Goal: Task Accomplishment & Management: Manage account settings

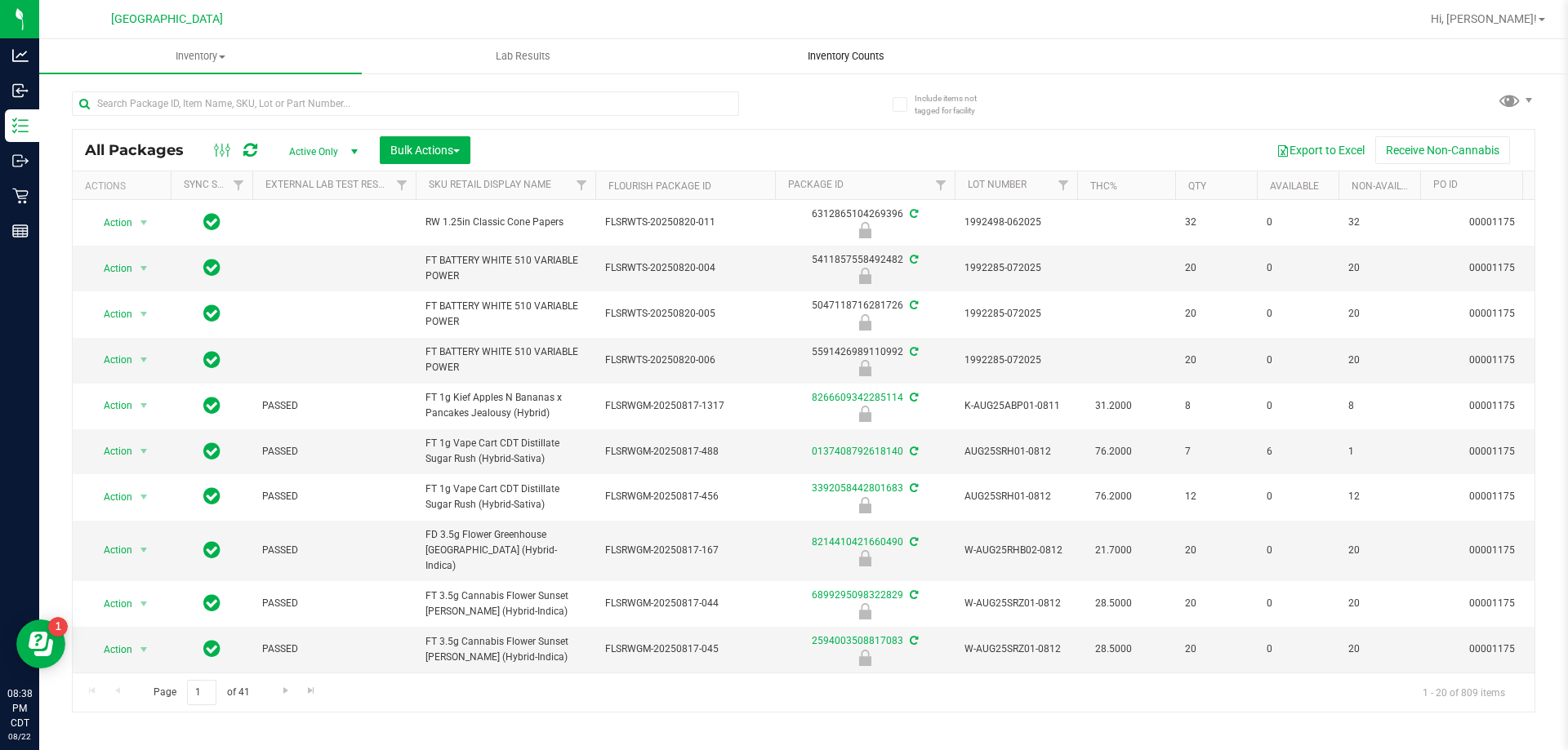
click at [829, 60] on span "Inventory Counts" at bounding box center [845, 55] width 121 height 14
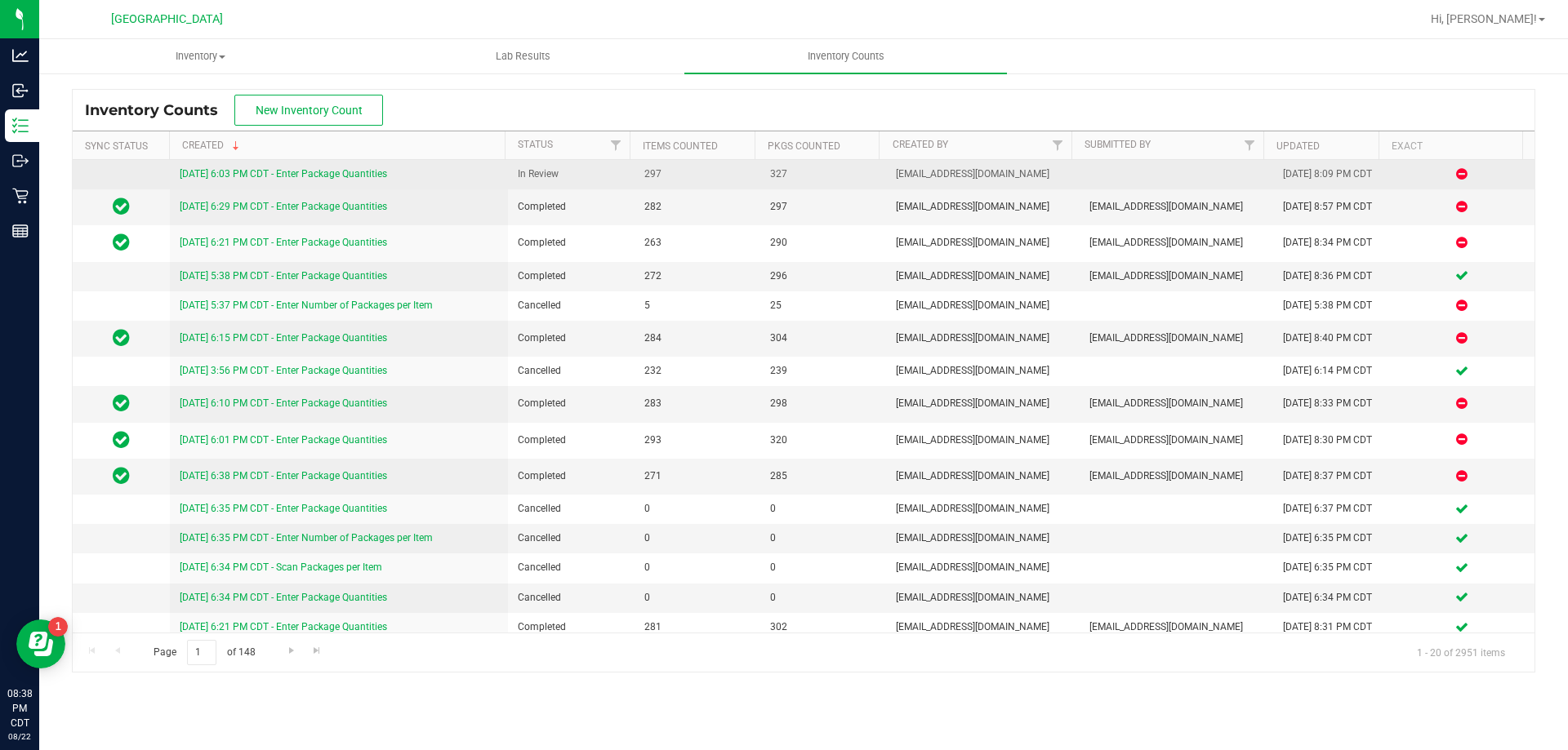
click at [367, 169] on link "[DATE] 6:03 PM CDT - Enter Package Quantities" at bounding box center [284, 174] width 208 height 11
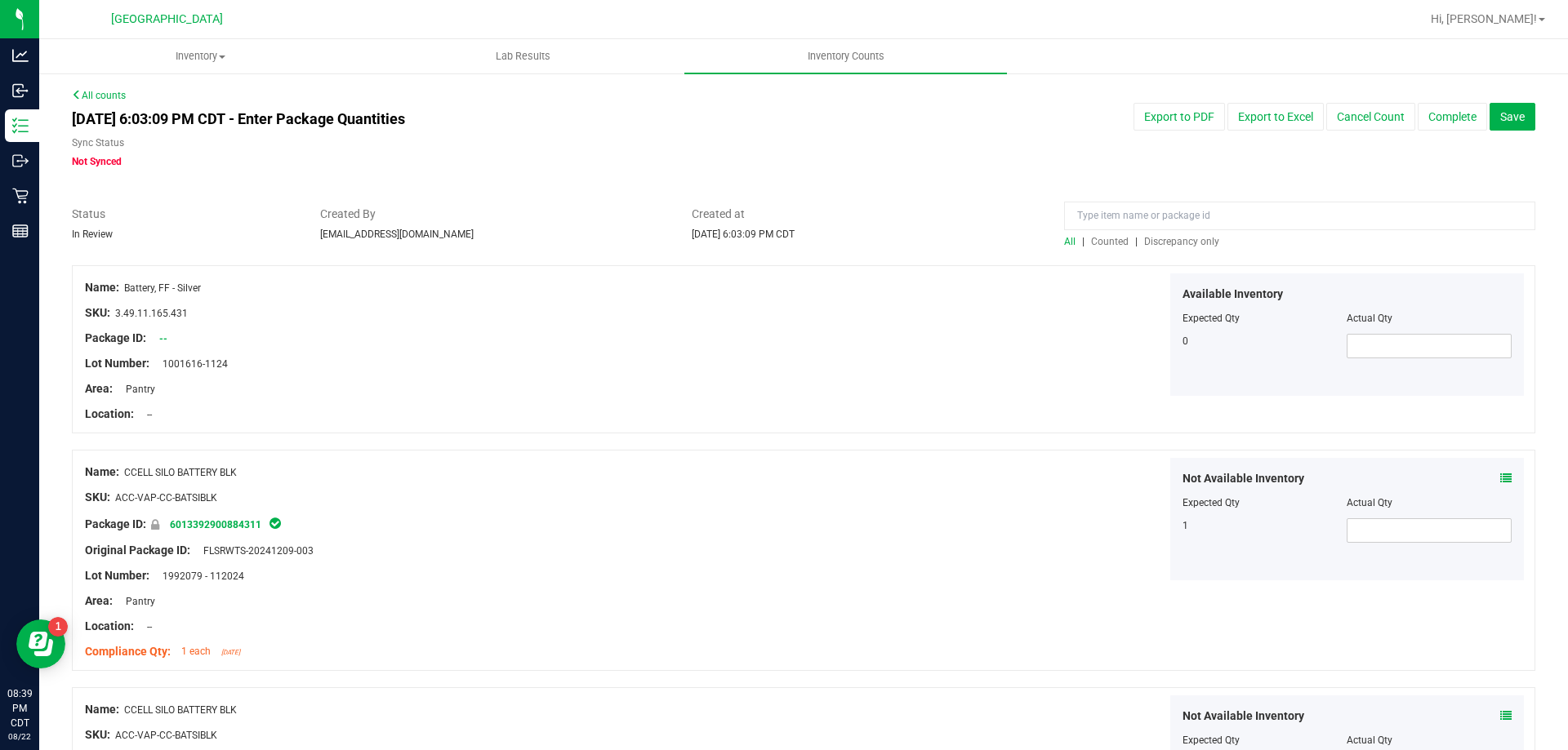
click at [1196, 236] on span "Discrepancy only" at bounding box center [1181, 242] width 75 height 11
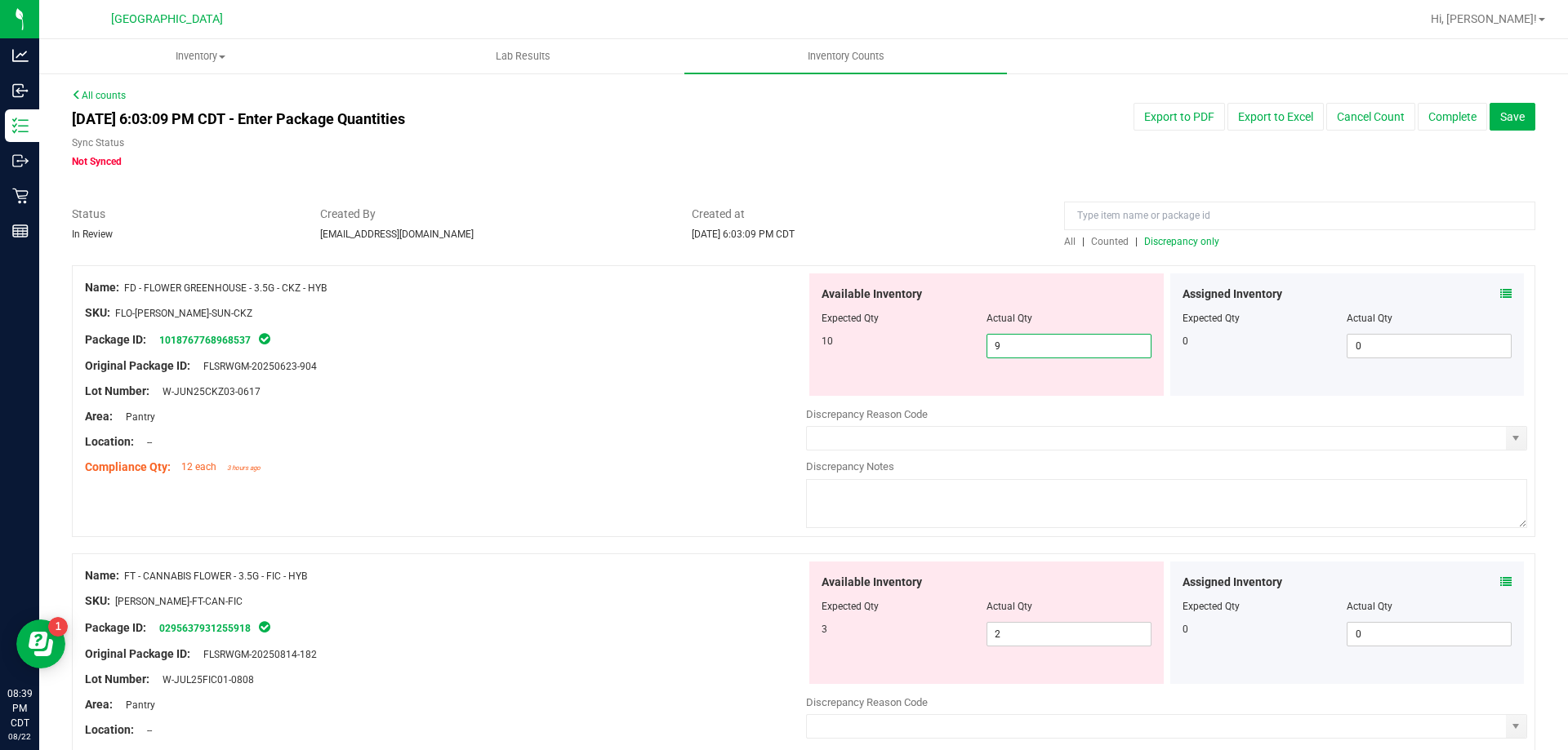
click at [1055, 343] on span "9 9" at bounding box center [1068, 346] width 165 height 25
click at [1055, 343] on input "9" at bounding box center [1069, 346] width 164 height 23
type input "10"
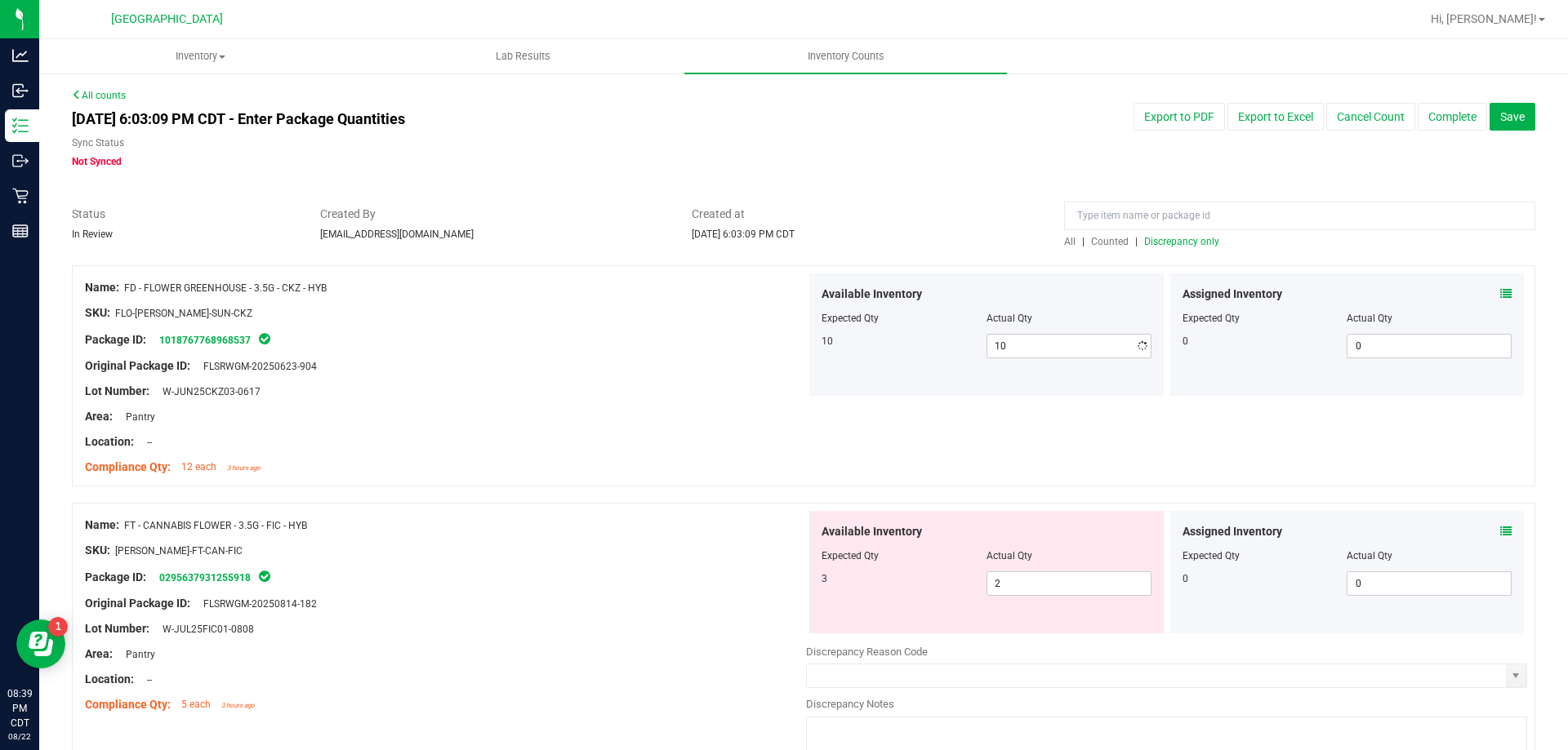
drag, startPoint x: 546, startPoint y: 365, endPoint x: 583, endPoint y: 371, distance: 37.5
click at [547, 365] on div "Original Package ID: FLSRWGM-20250623-904" at bounding box center [445, 366] width 721 height 17
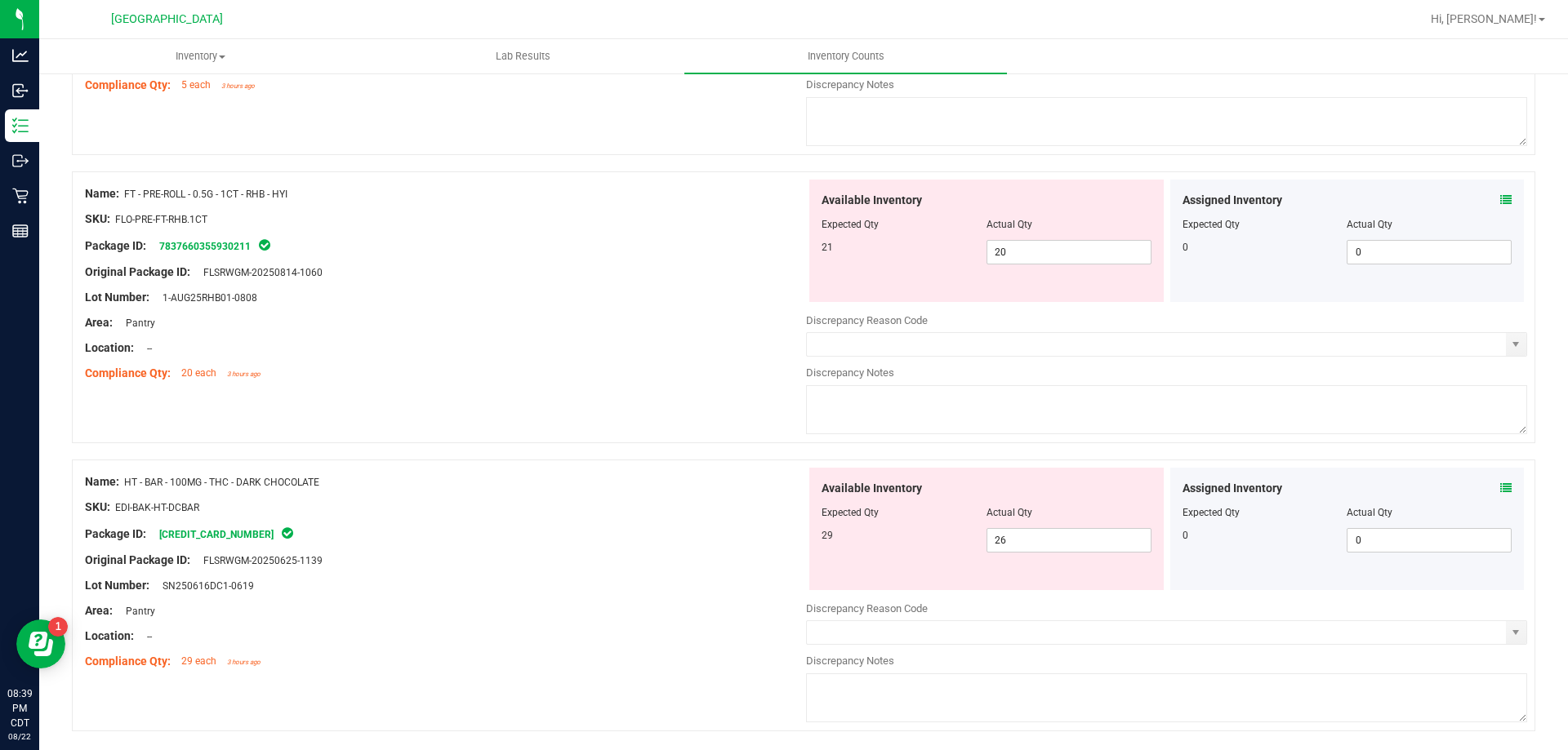
scroll to position [673, 0]
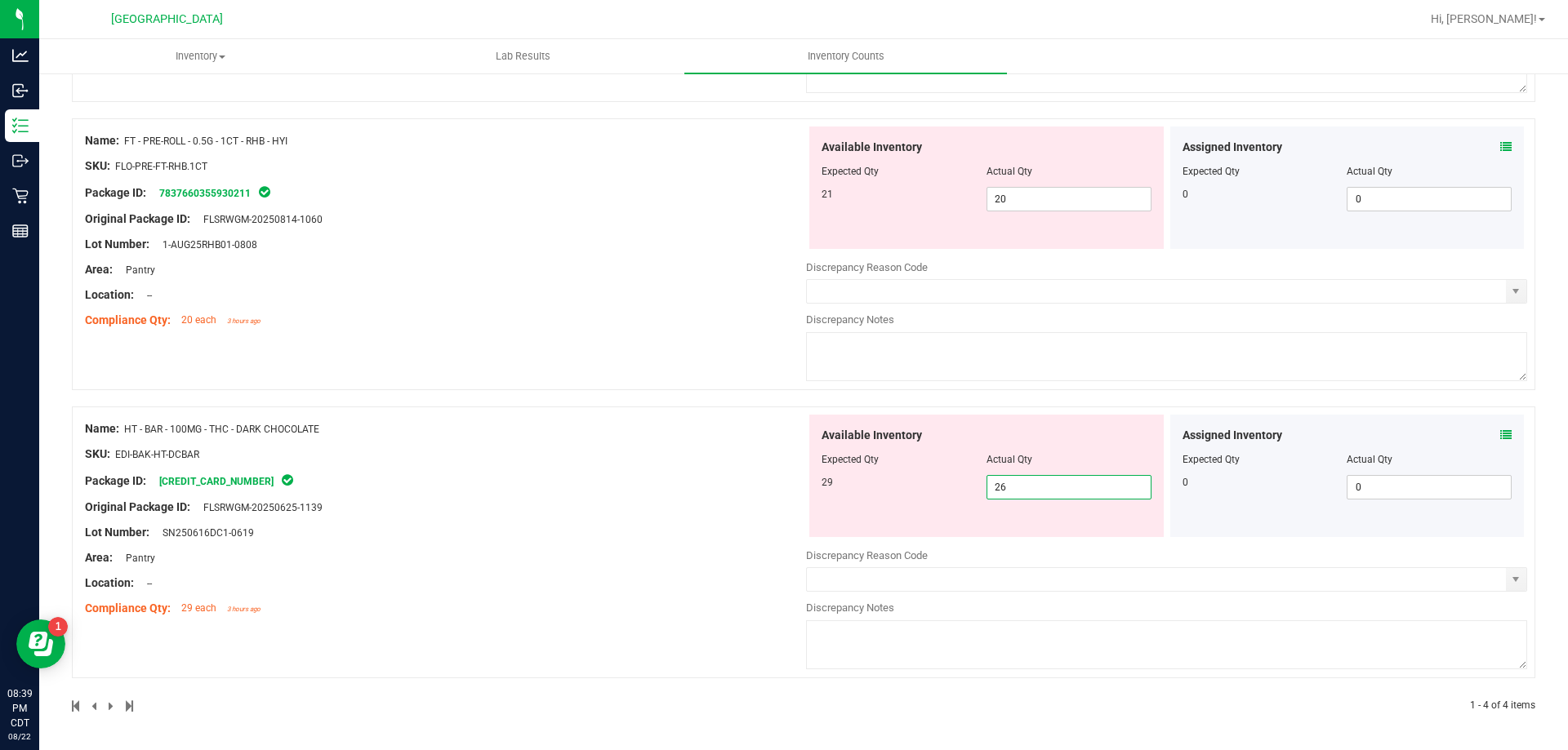
click at [1033, 481] on span "26 26" at bounding box center [1068, 487] width 165 height 25
click at [1033, 481] on input "26" at bounding box center [1069, 487] width 164 height 23
type input "27"
click at [657, 497] on div at bounding box center [445, 494] width 721 height 9
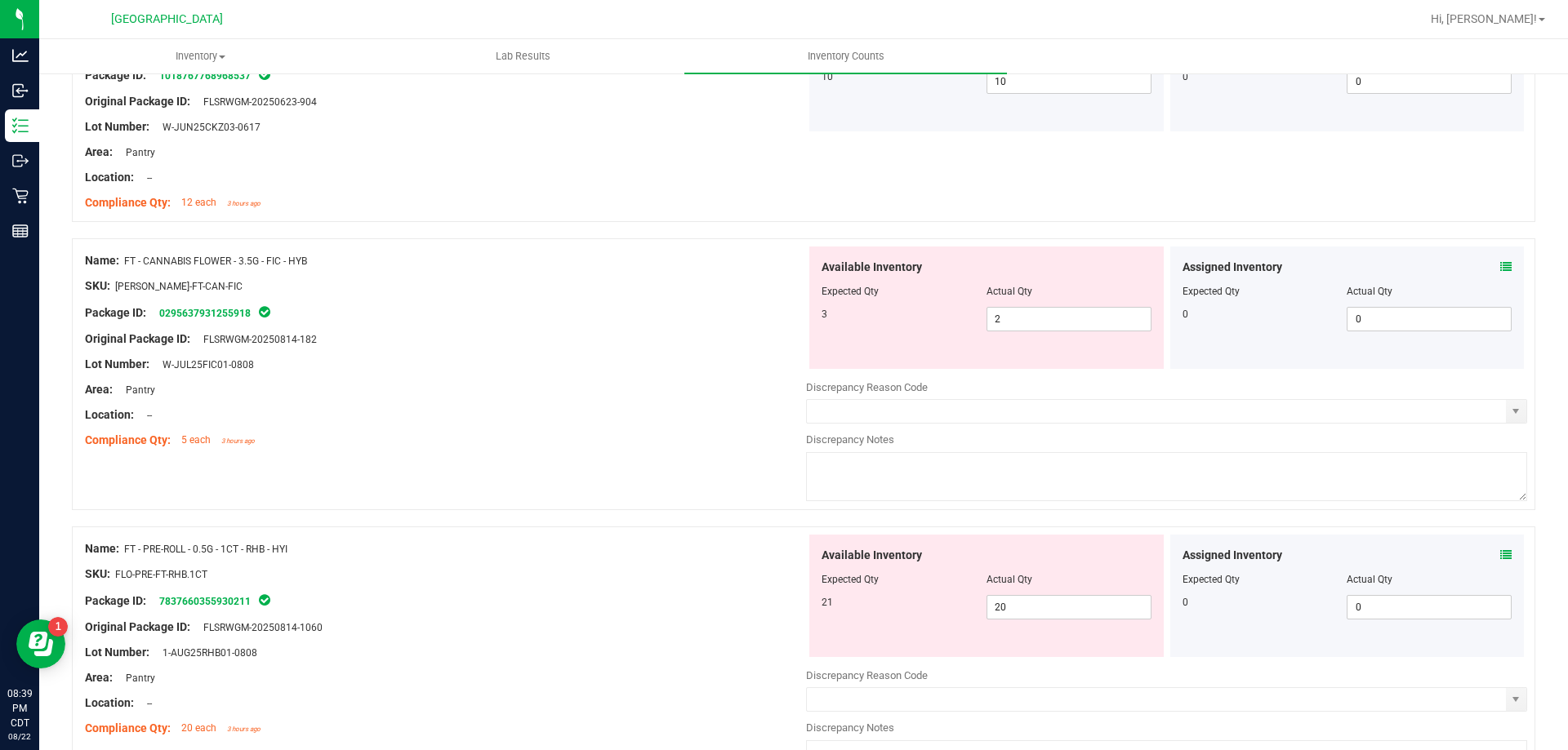
scroll to position [20, 0]
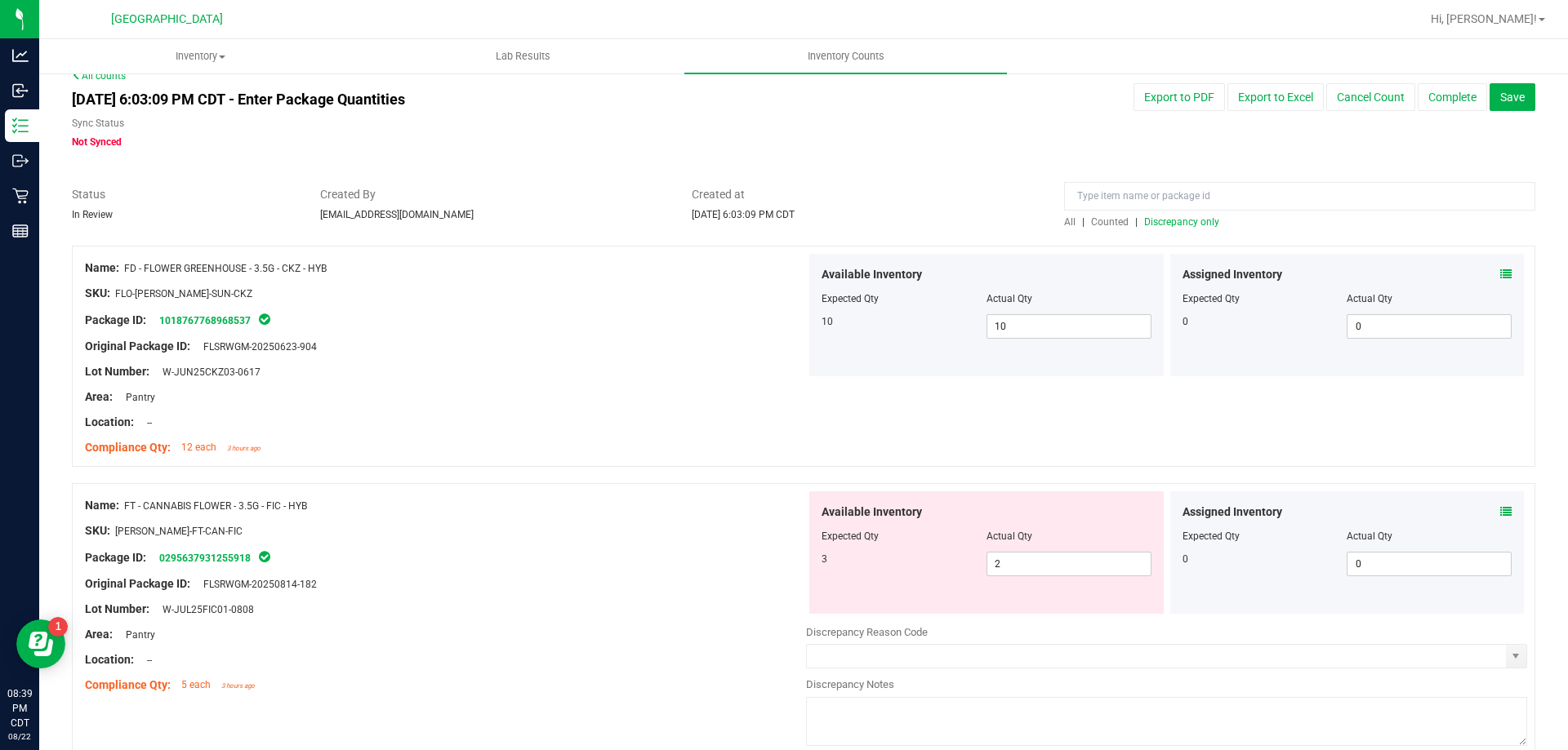
click at [1146, 223] on span "Discrepancy only" at bounding box center [1181, 222] width 75 height 11
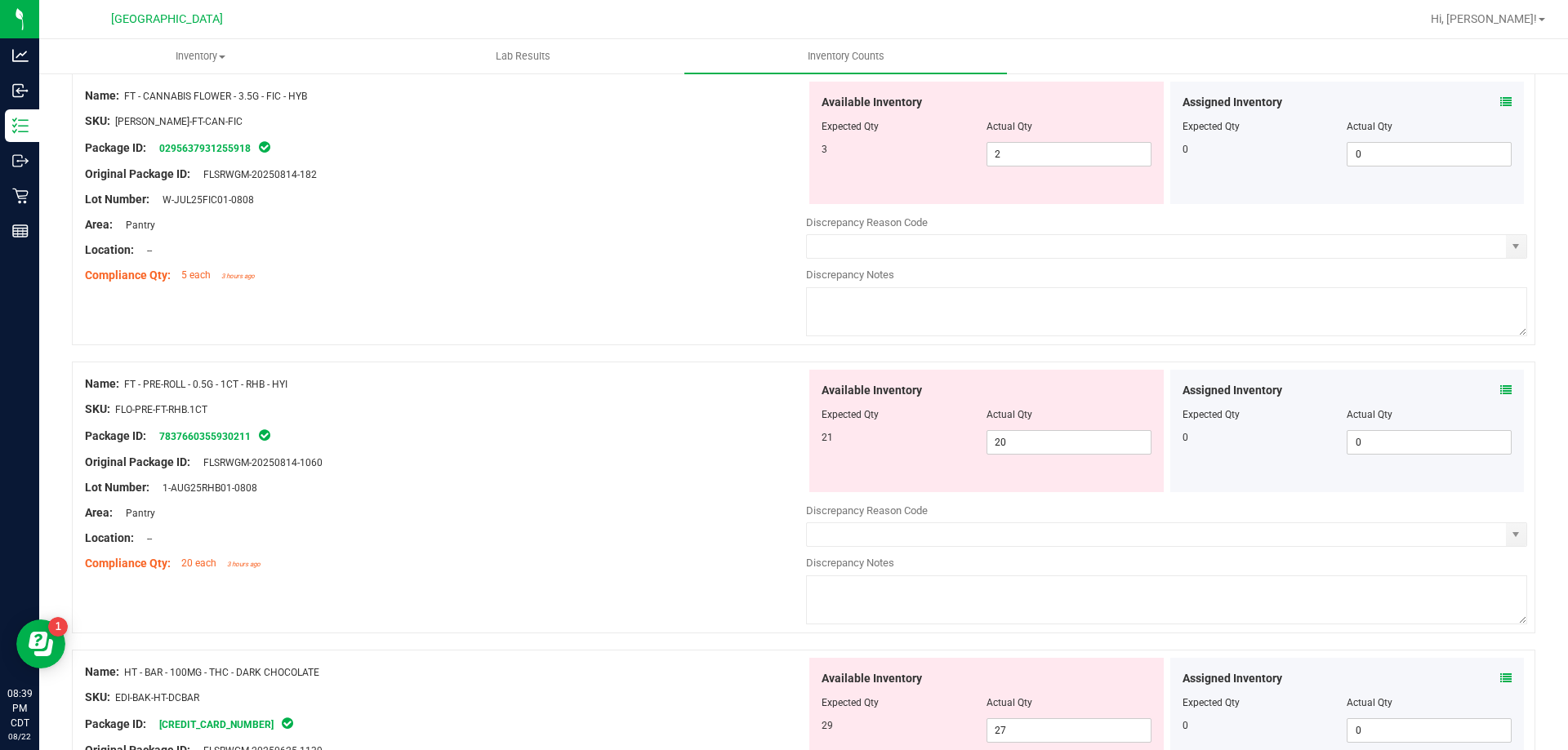
scroll to position [27, 0]
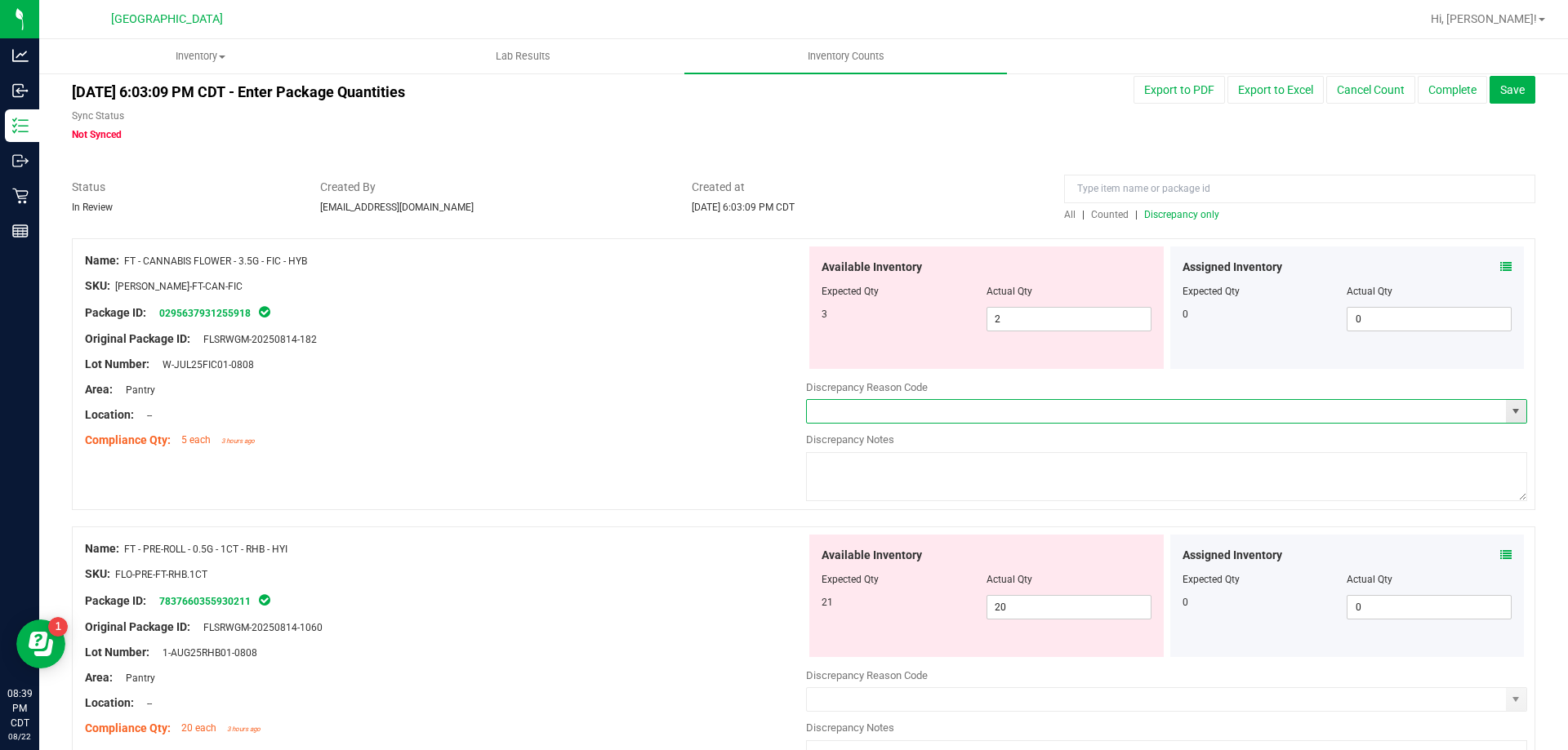
click at [835, 410] on input "text" at bounding box center [1156, 411] width 699 height 23
click at [1508, 402] on span "select" at bounding box center [1516, 411] width 20 height 23
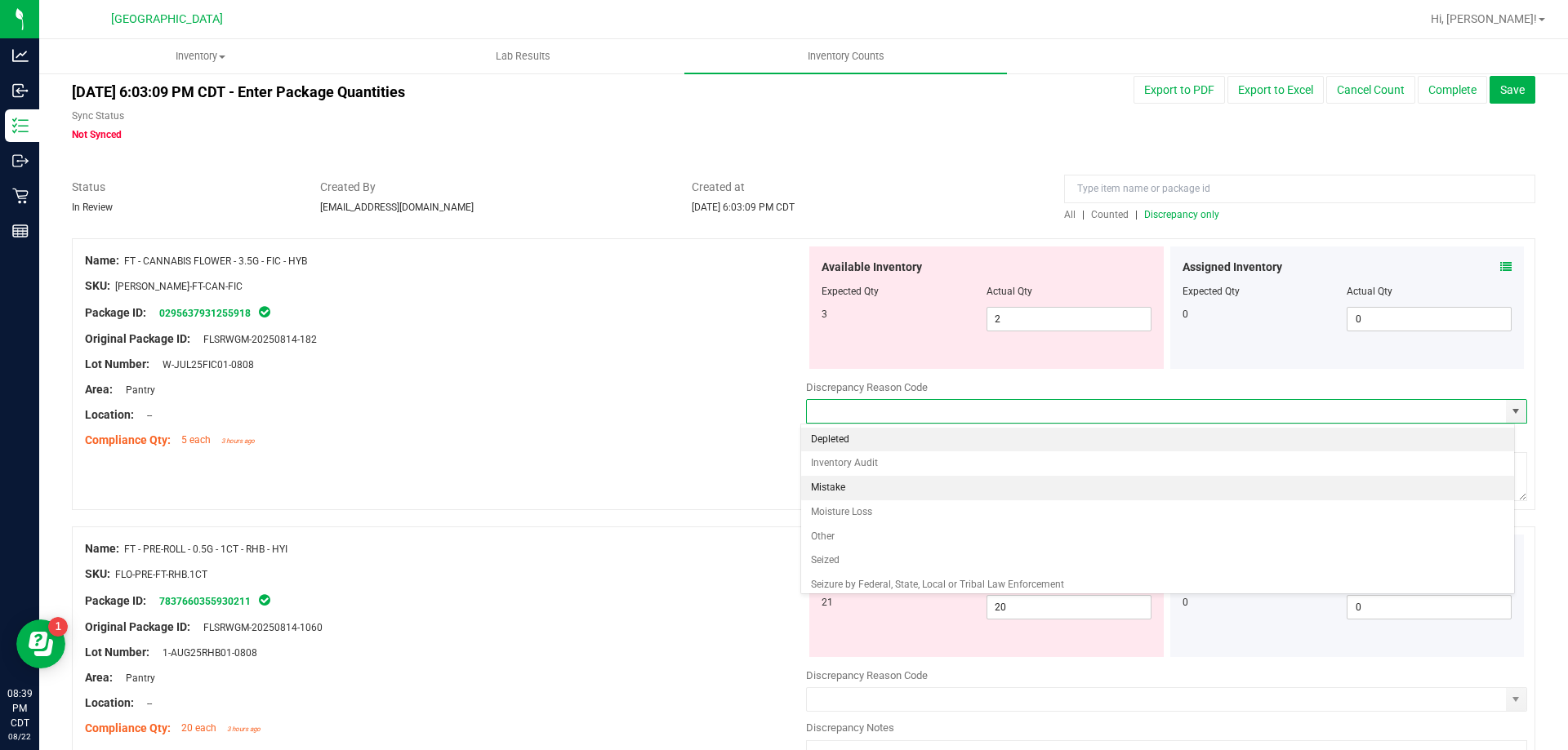
click at [883, 490] on li "Mistake" at bounding box center [1158, 488] width 714 height 25
type input "Mistake"
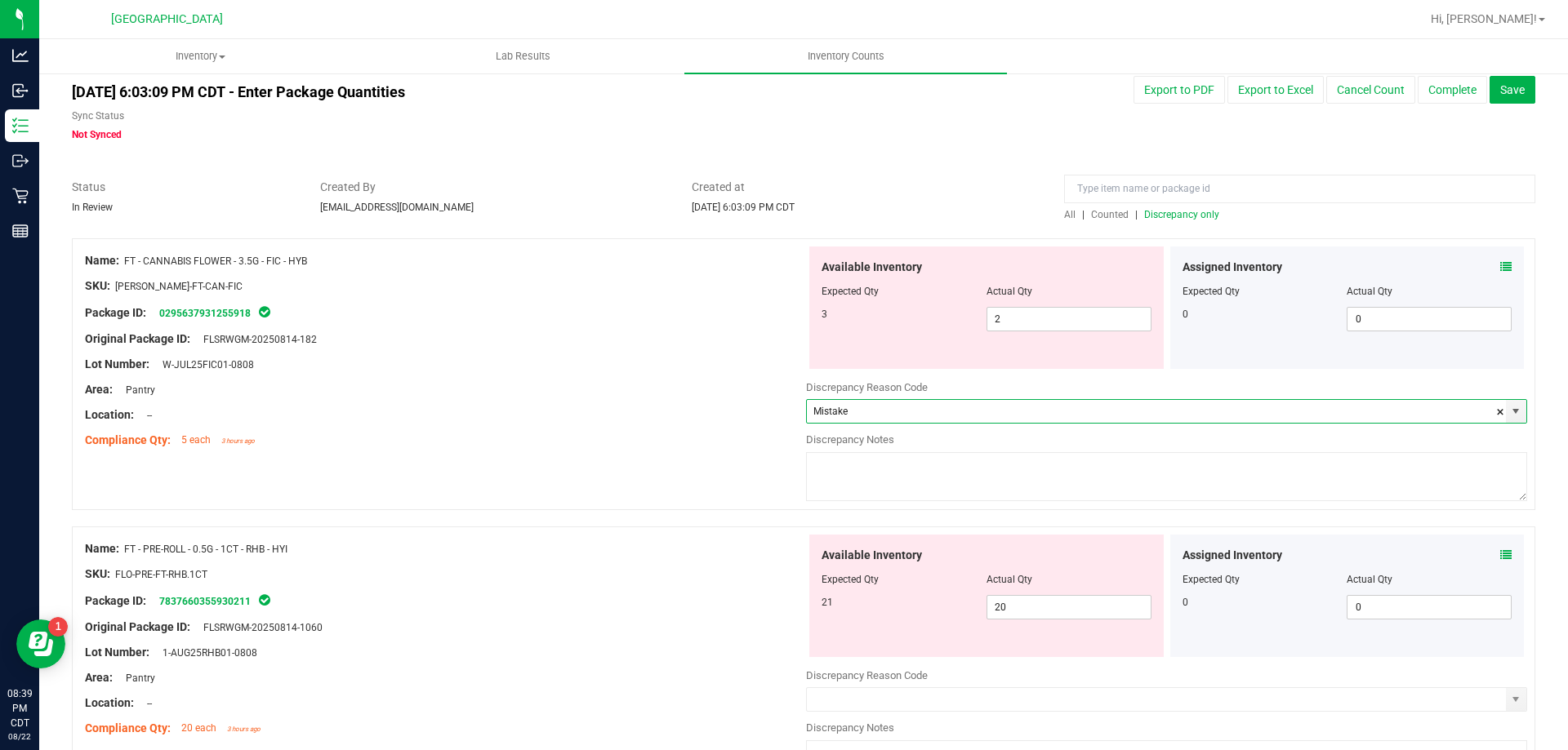
click at [884, 484] on textarea at bounding box center [1166, 476] width 721 height 49
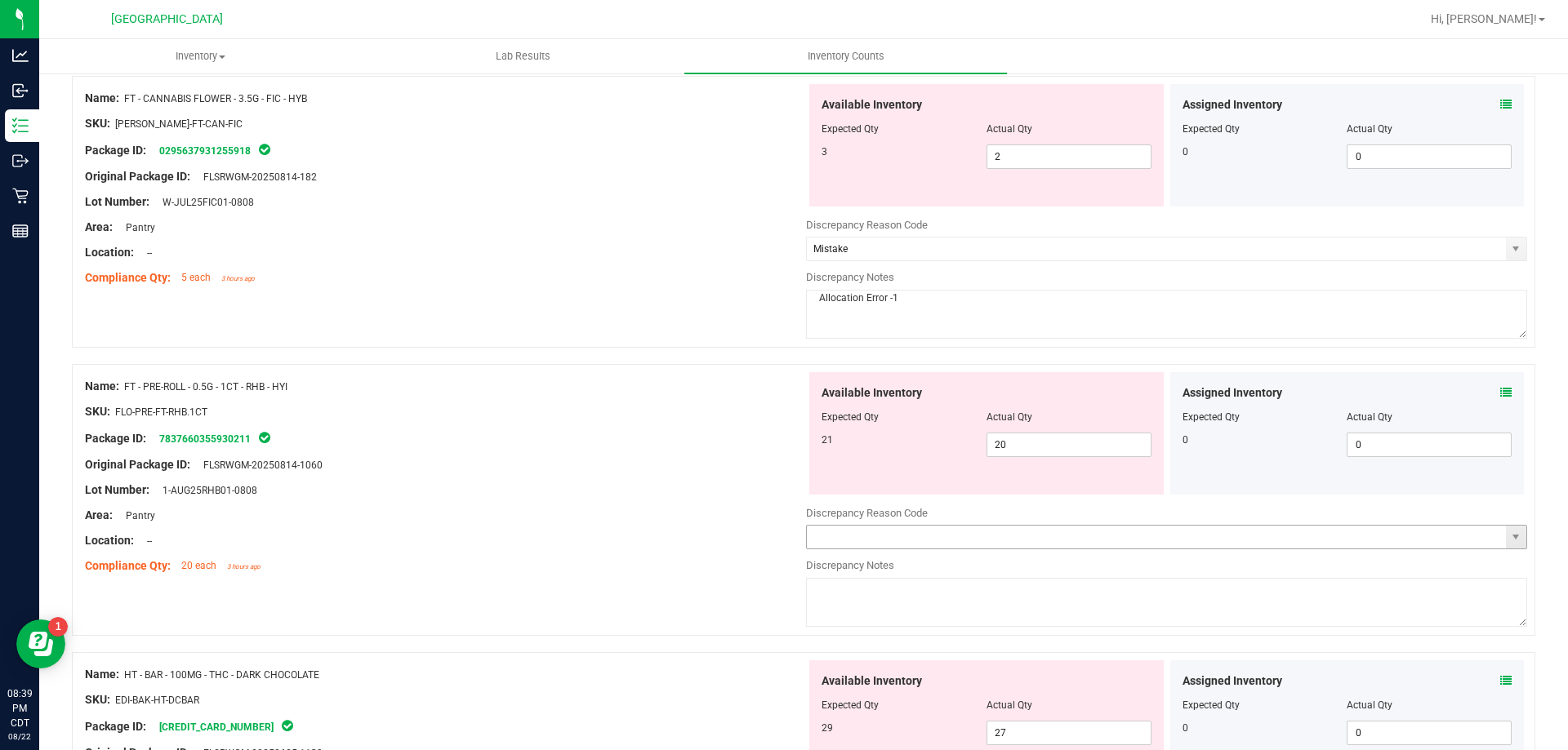
scroll to position [190, 0]
type textarea "Allocation Error -1"
click at [921, 543] on input "text" at bounding box center [1156, 536] width 699 height 23
click at [1511, 538] on span "select" at bounding box center [1516, 536] width 20 height 23
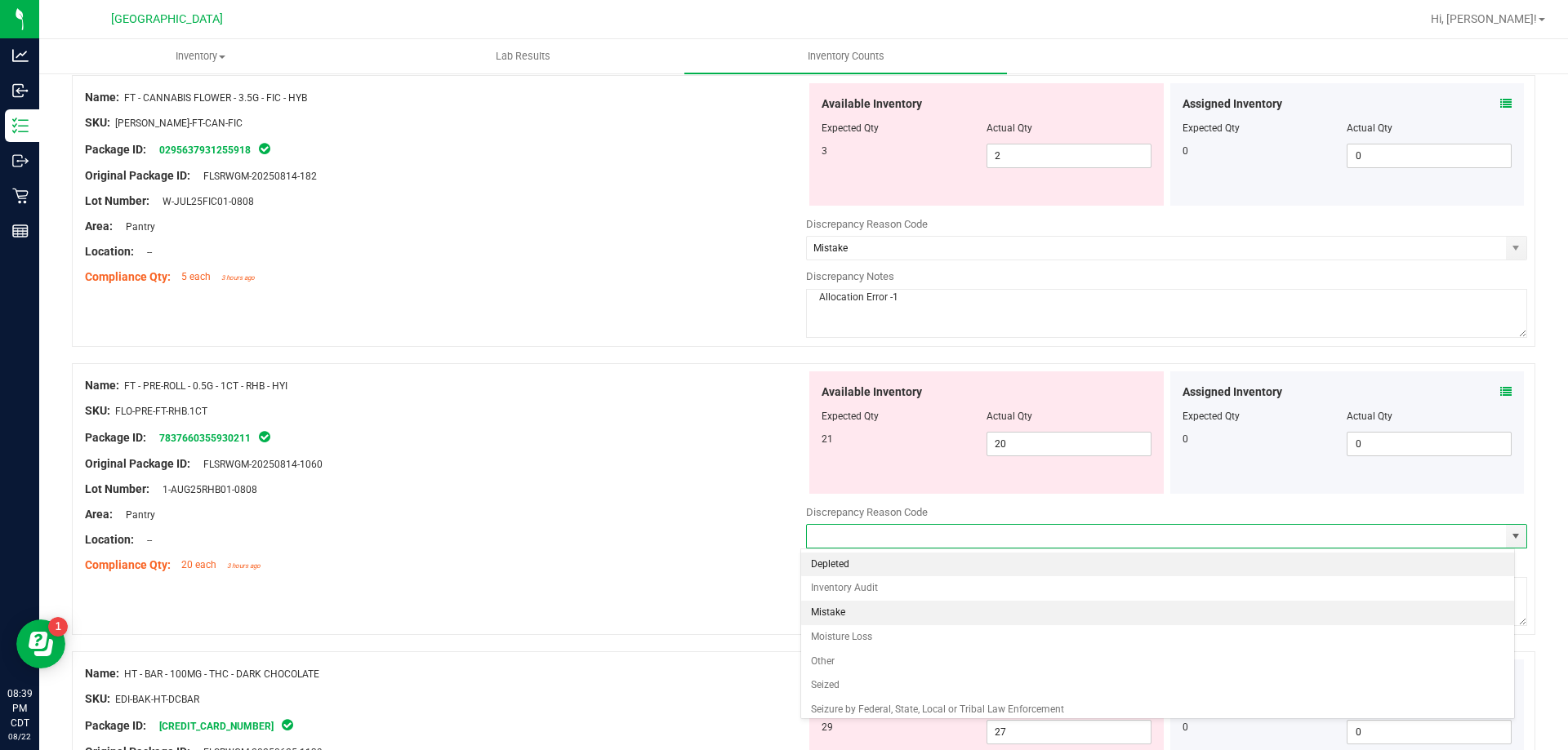
click at [857, 612] on li "Mistake" at bounding box center [1158, 613] width 714 height 25
type input "Mistake"
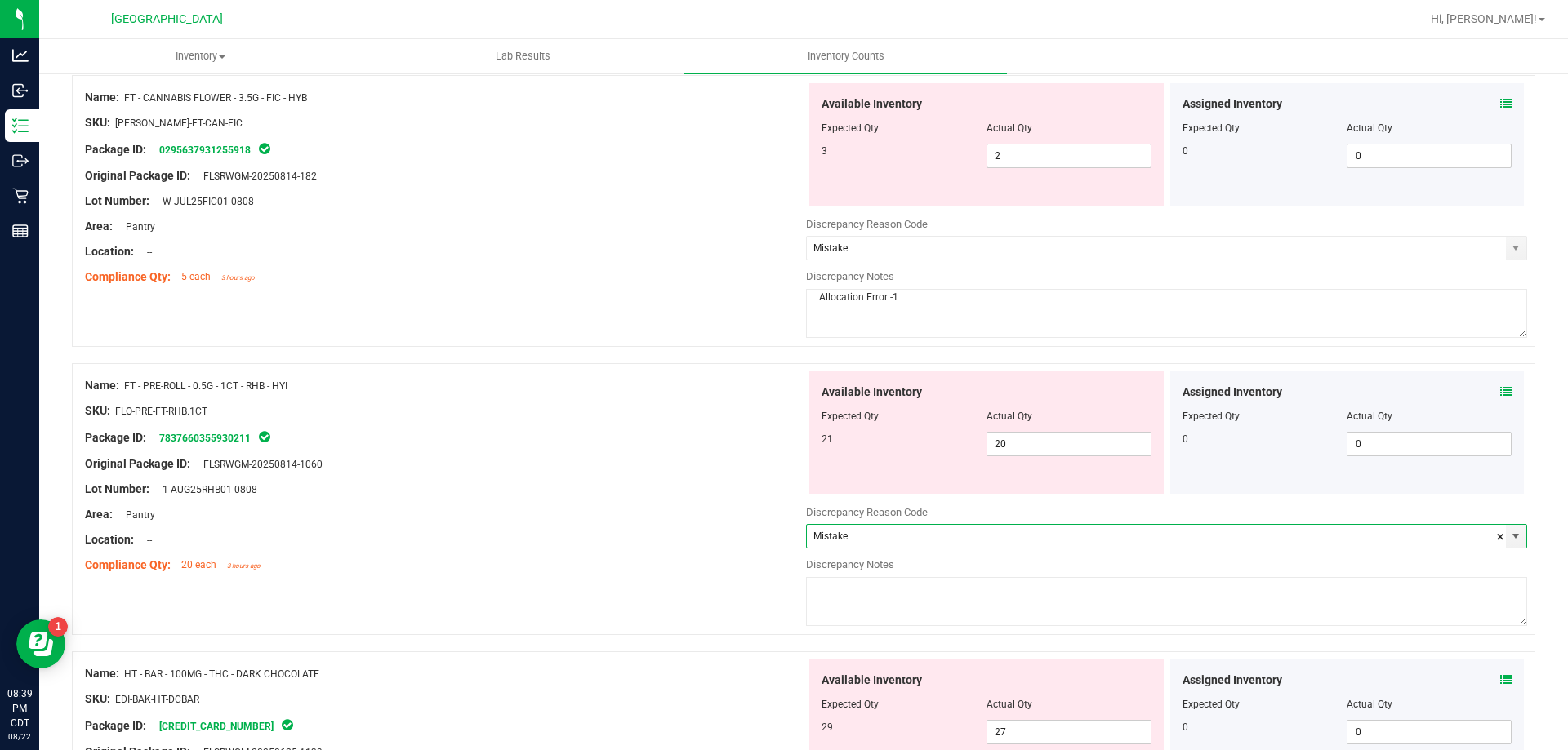
click at [858, 605] on textarea at bounding box center [1166, 601] width 721 height 49
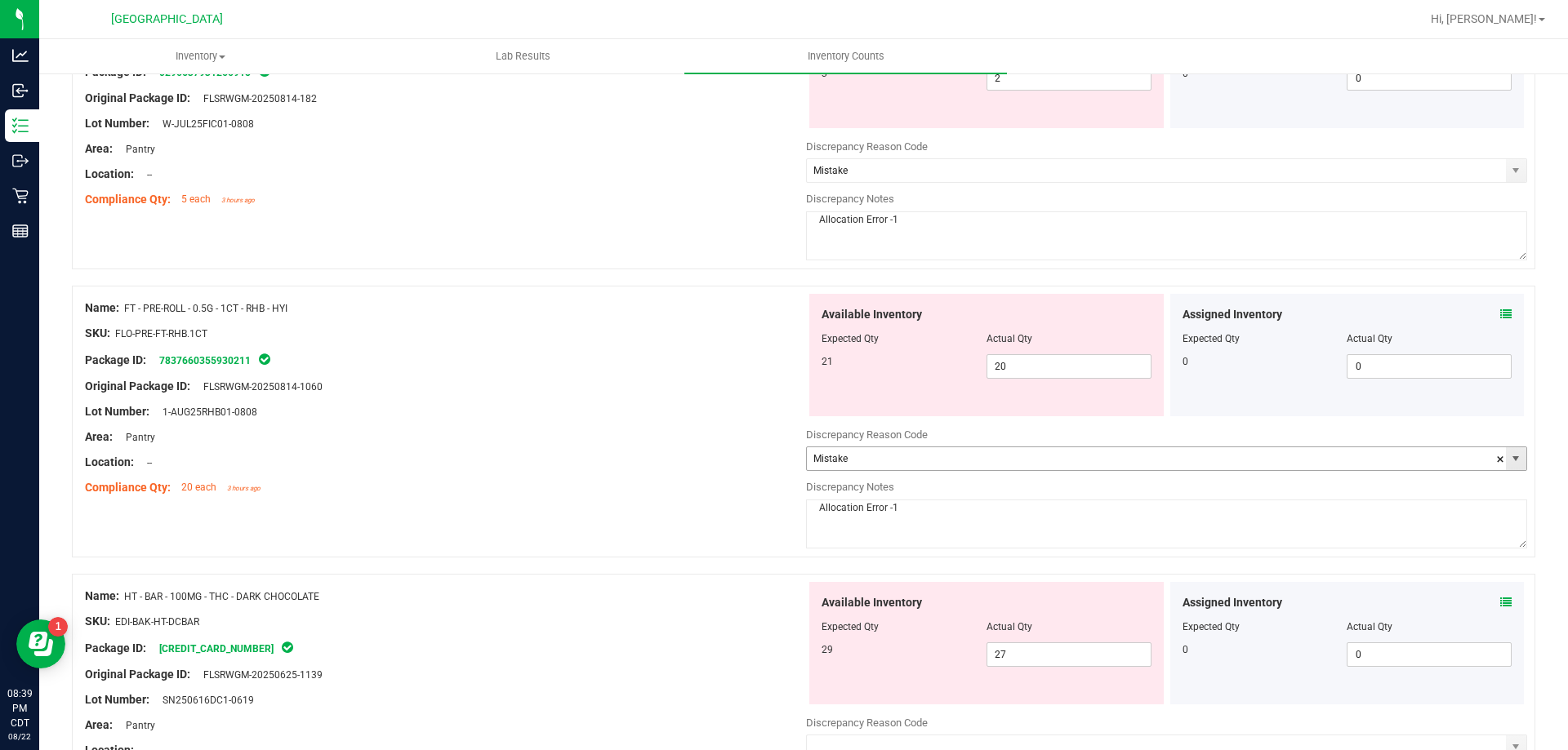
scroll to position [353, 0]
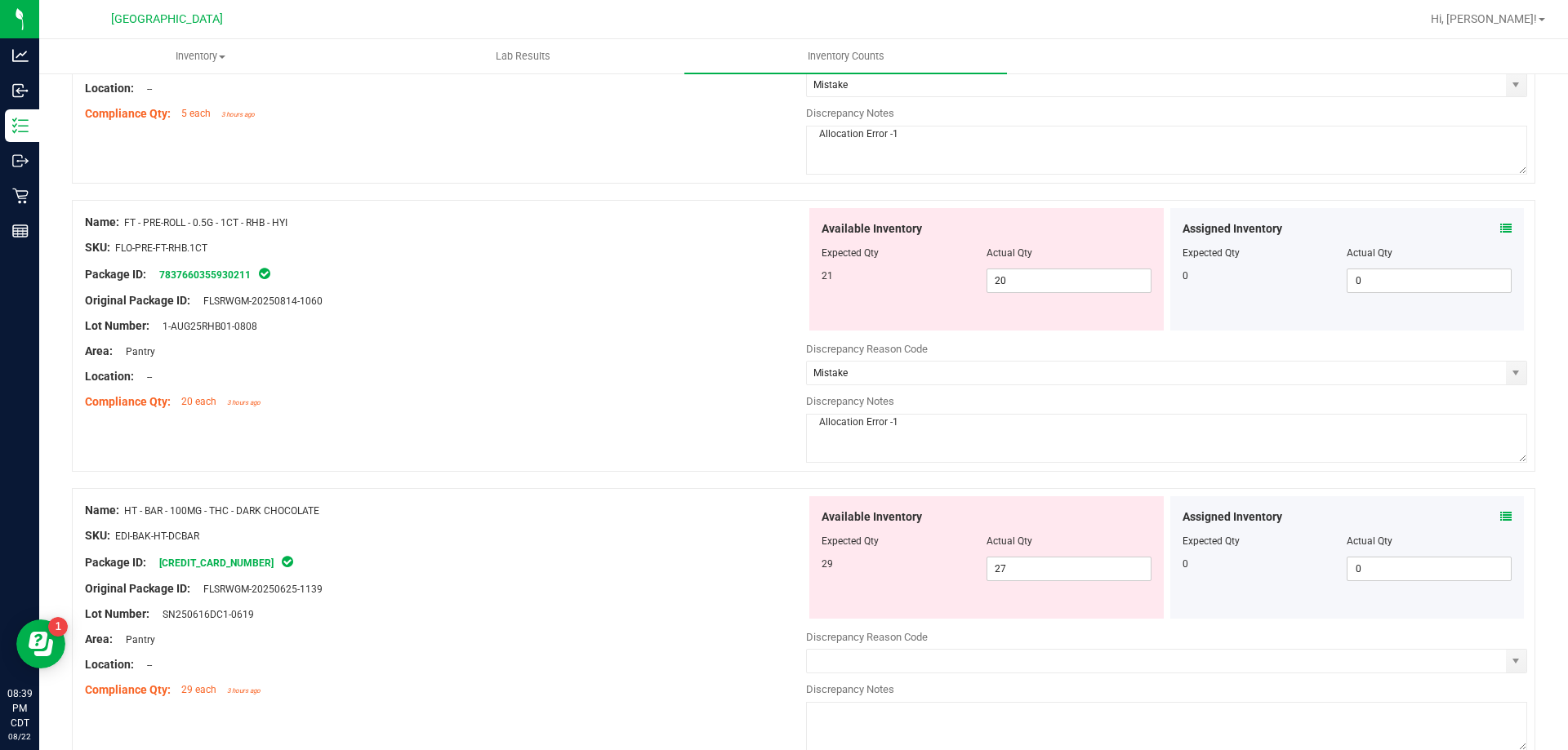
type textarea "Allocation Error -1"
click at [497, 560] on div "Package ID: [CREDIT_CARD_NUMBER]" at bounding box center [445, 562] width 721 height 20
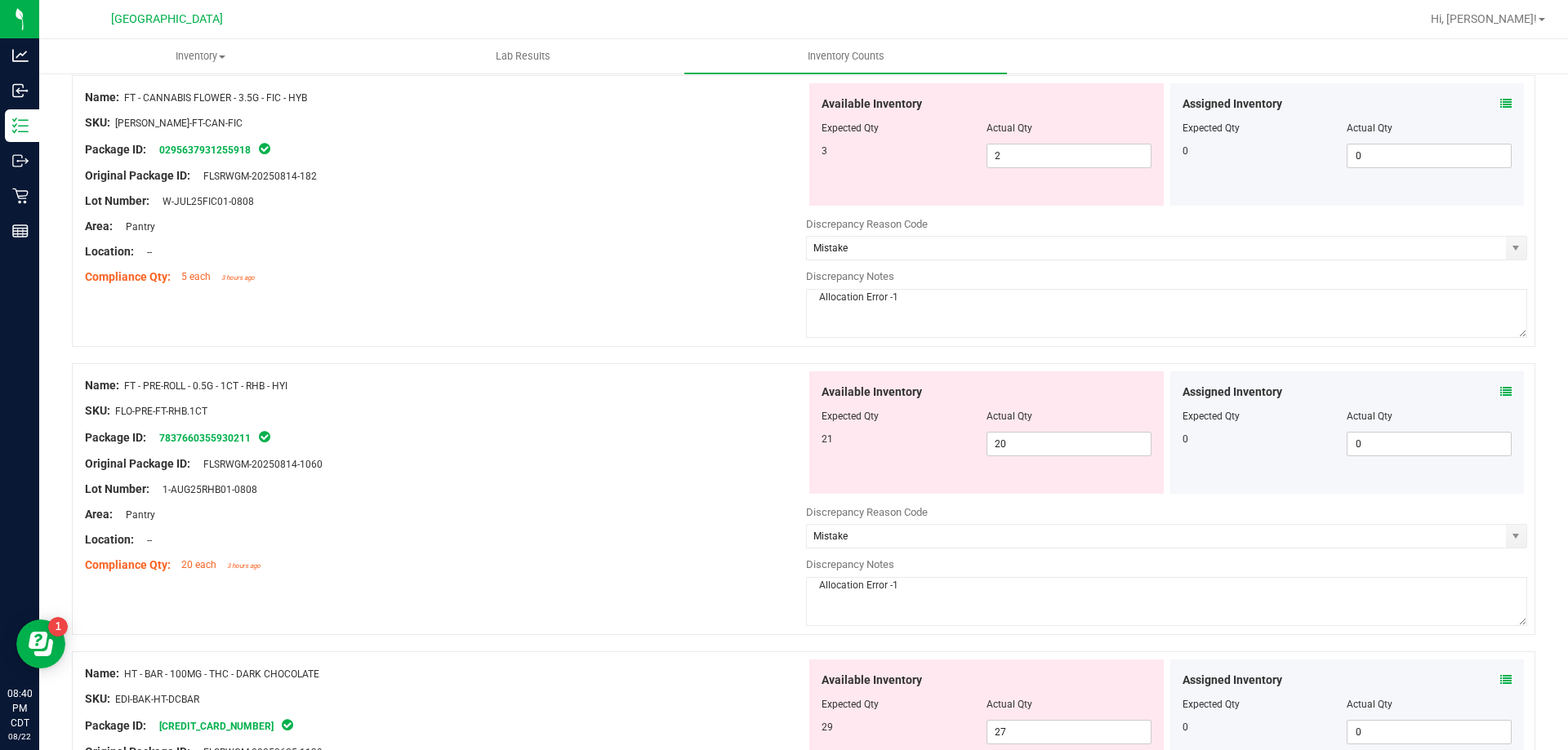
scroll to position [435, 0]
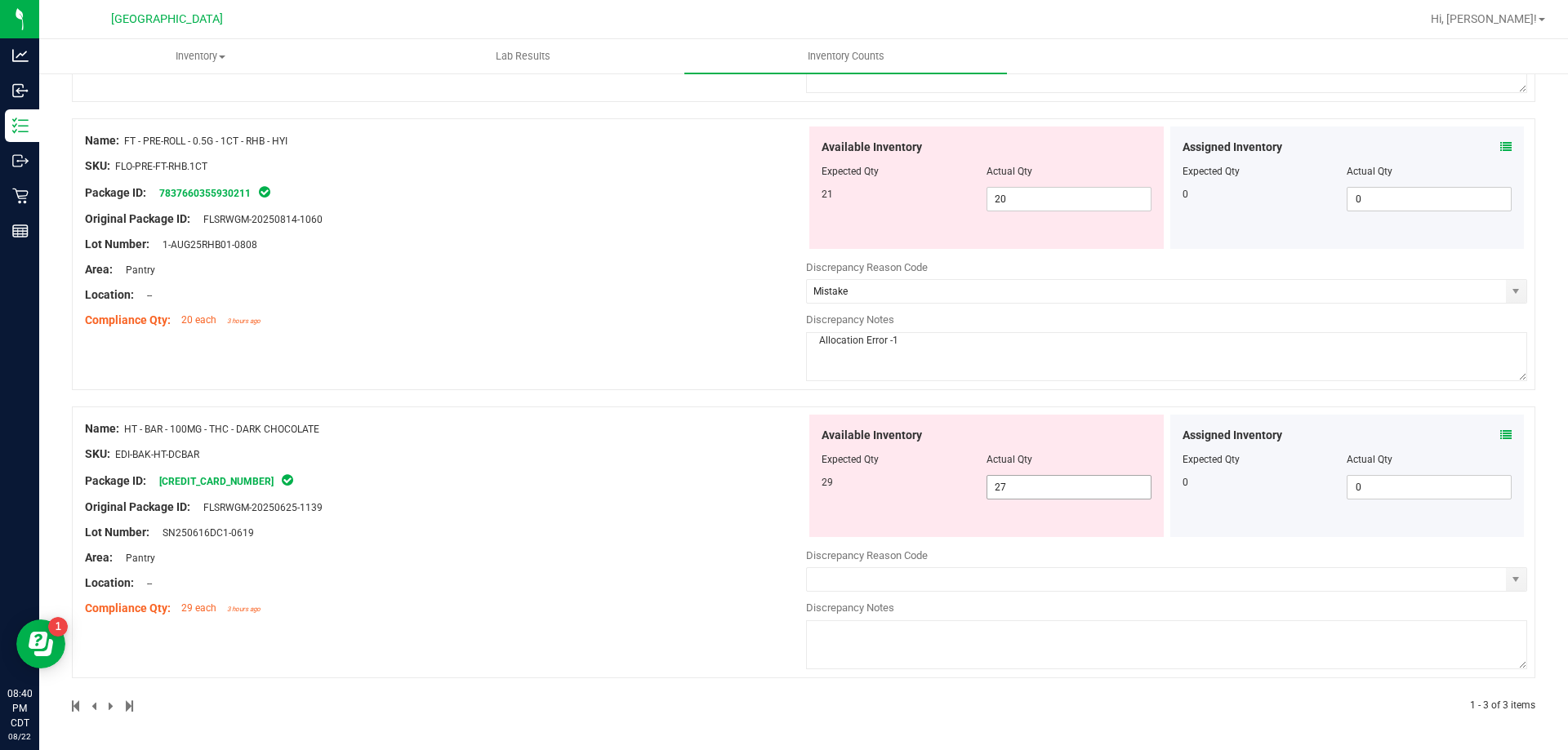
click at [1022, 479] on span "27 27" at bounding box center [1068, 487] width 165 height 25
click at [0, 0] on input "27" at bounding box center [0, 0] width 0 height 0
type input "28"
click at [519, 499] on div "Original Package ID: FLSRWGM-20250625-1139" at bounding box center [445, 507] width 721 height 17
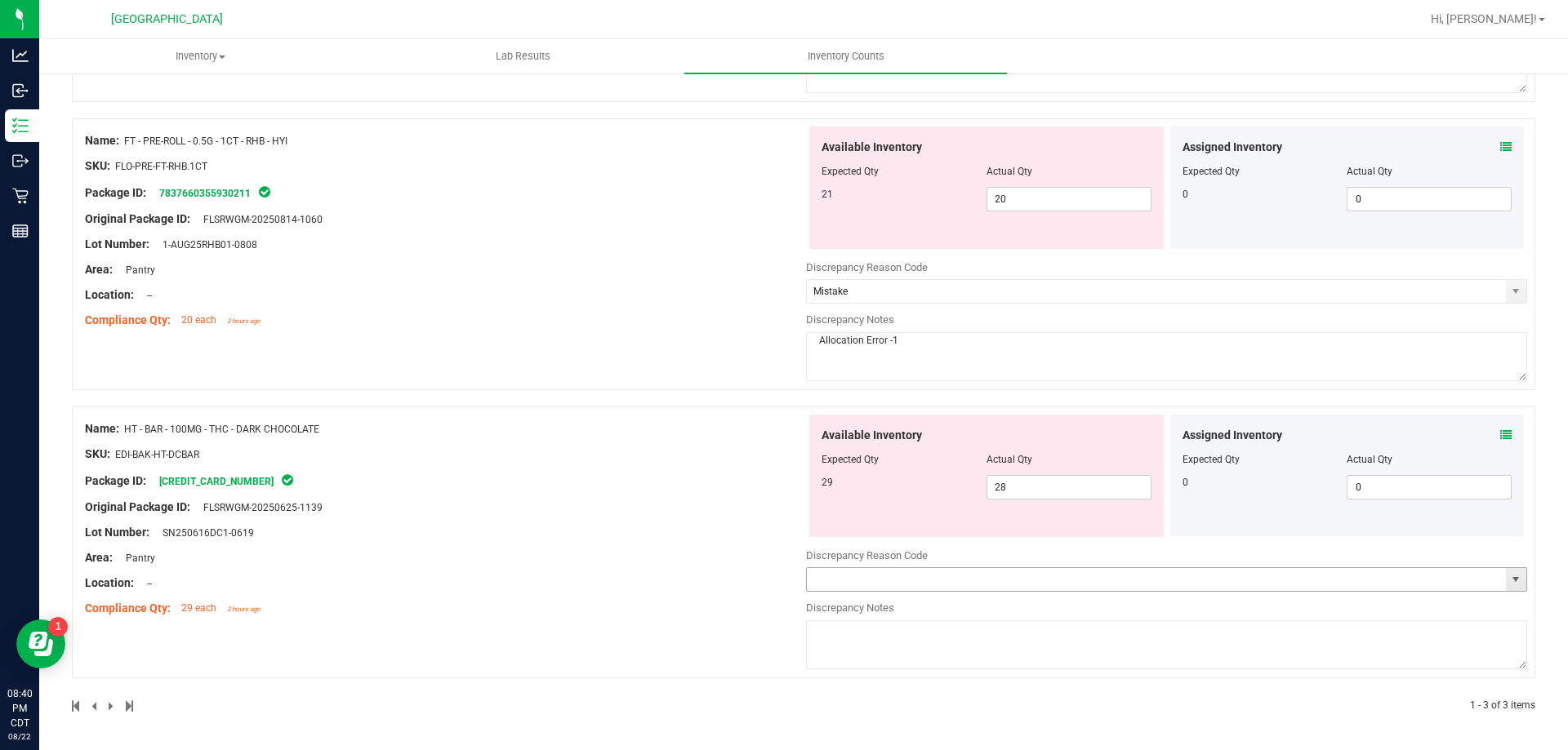
click at [926, 578] on input "text" at bounding box center [1156, 580] width 699 height 23
click at [1509, 582] on span "select" at bounding box center [1516, 580] width 13 height 13
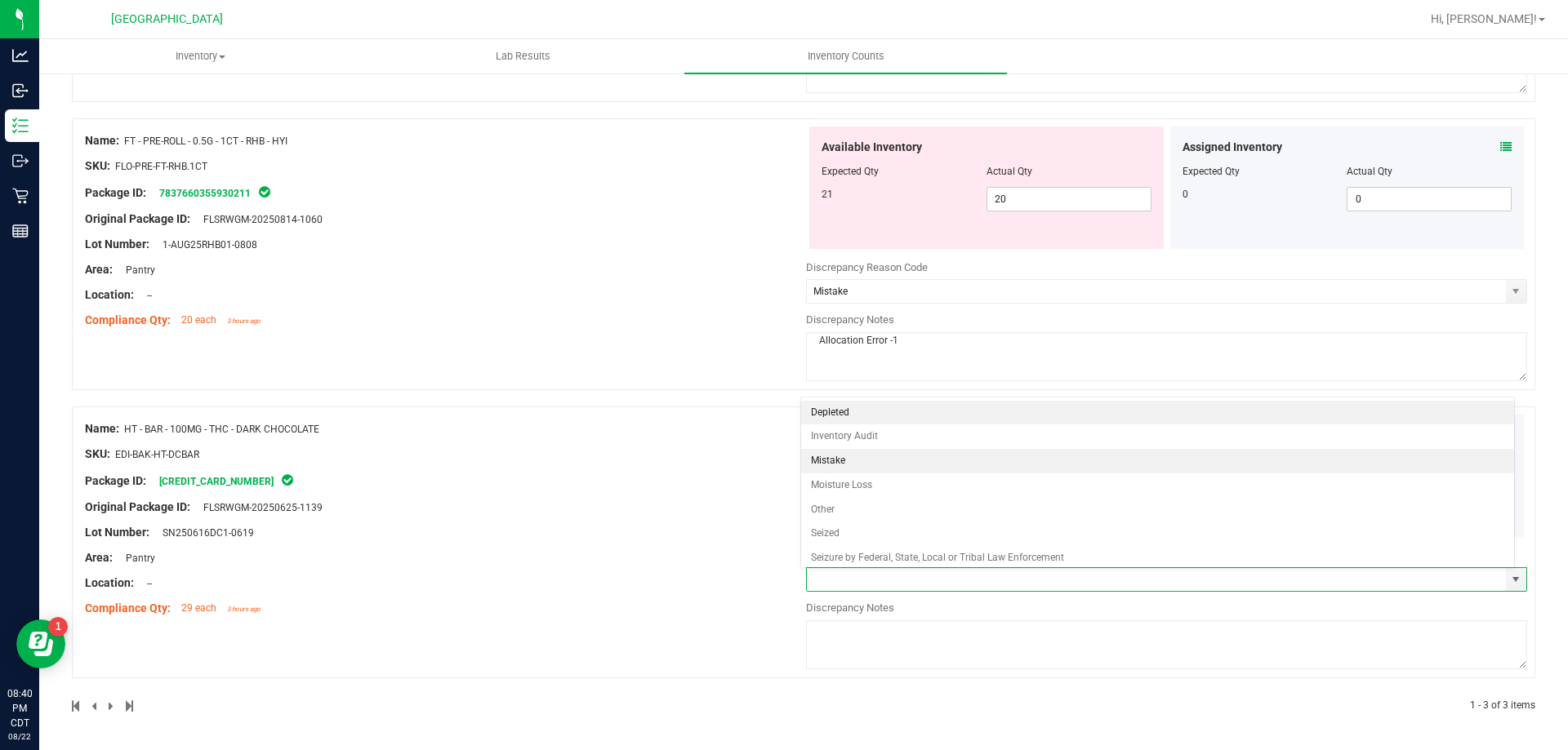
click at [849, 463] on li "Mistake" at bounding box center [1158, 462] width 714 height 25
type input "Mistake"
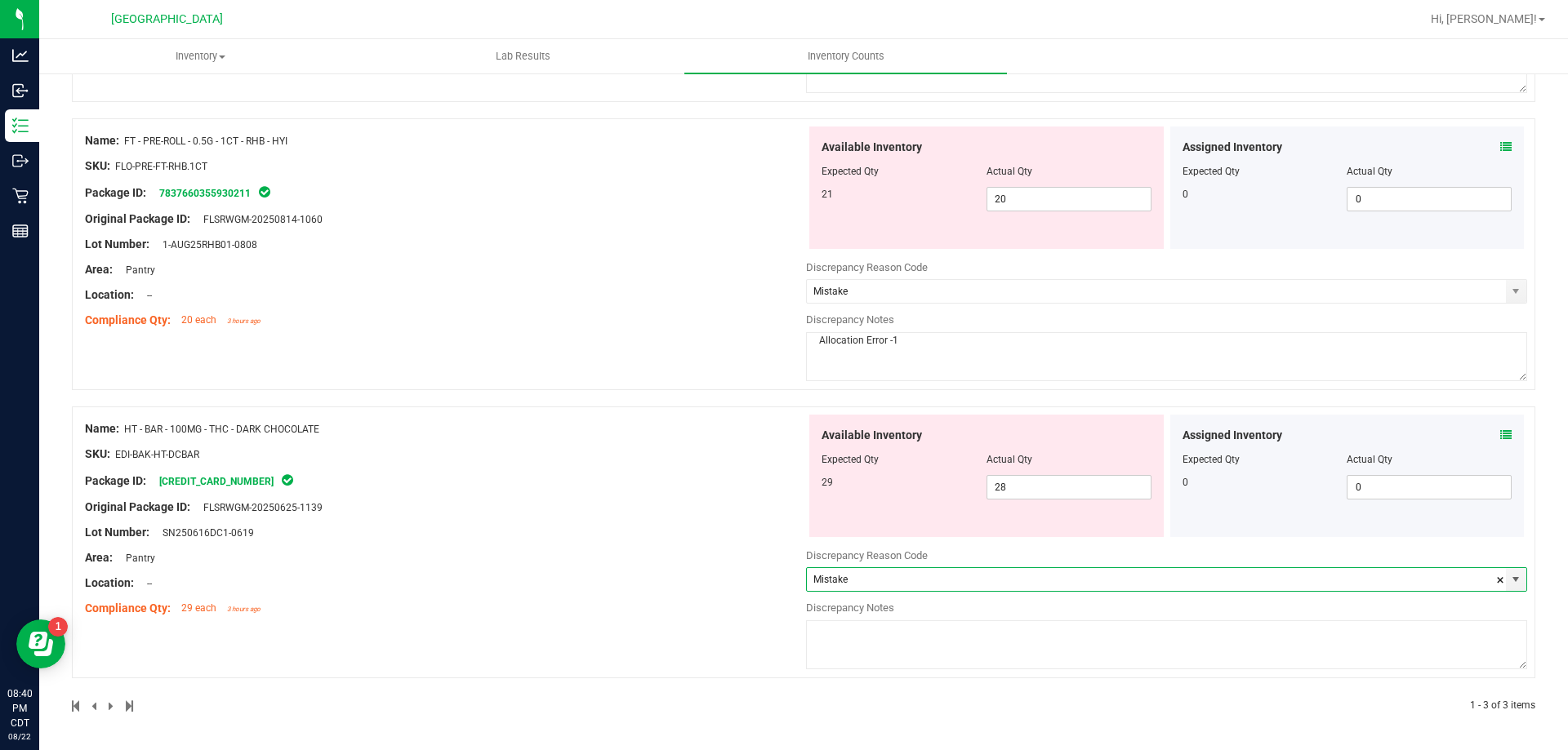
click at [846, 633] on textarea at bounding box center [1166, 644] width 721 height 49
type textarea "Allocation Error -1"
click at [738, 492] on div at bounding box center [445, 494] width 721 height 9
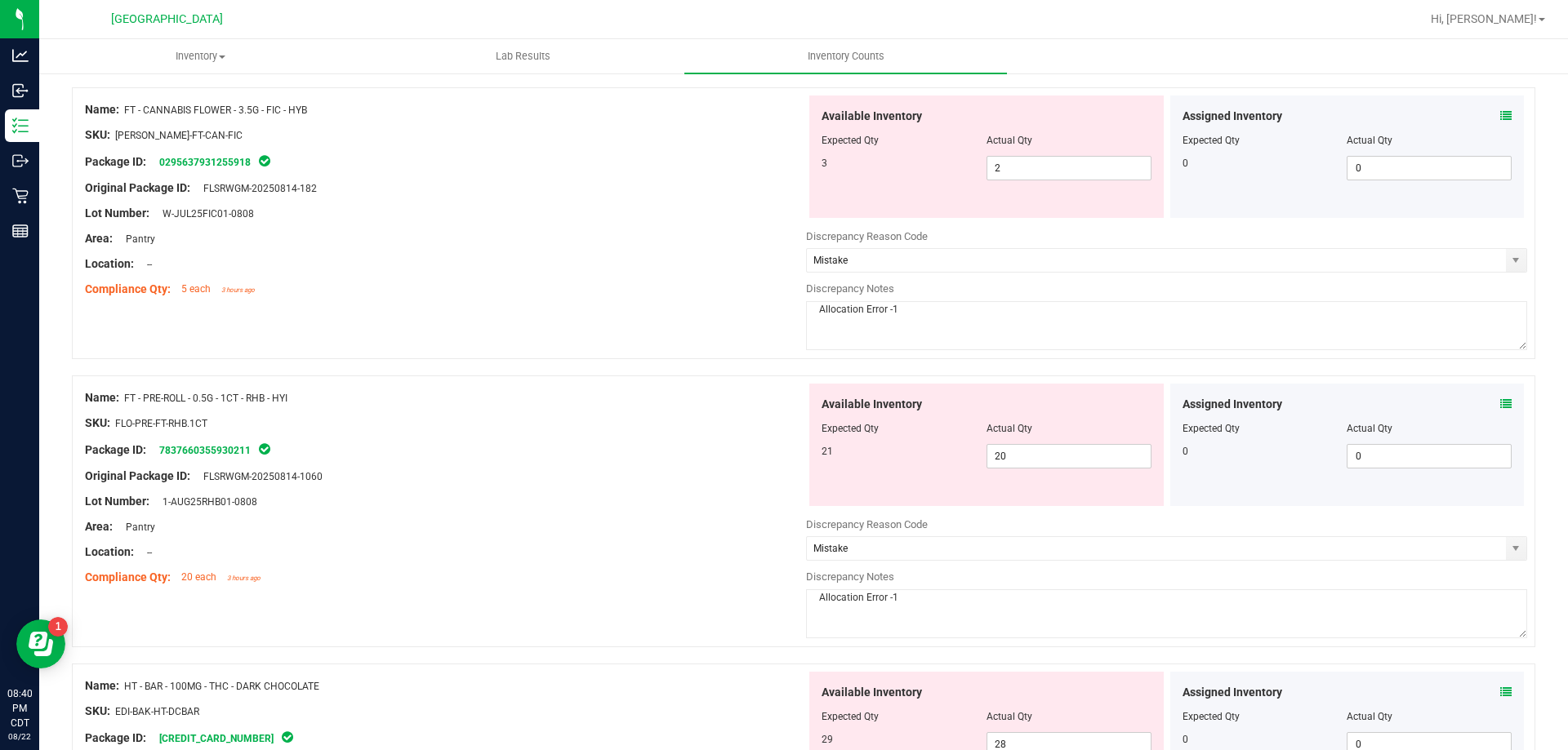
scroll to position [0, 0]
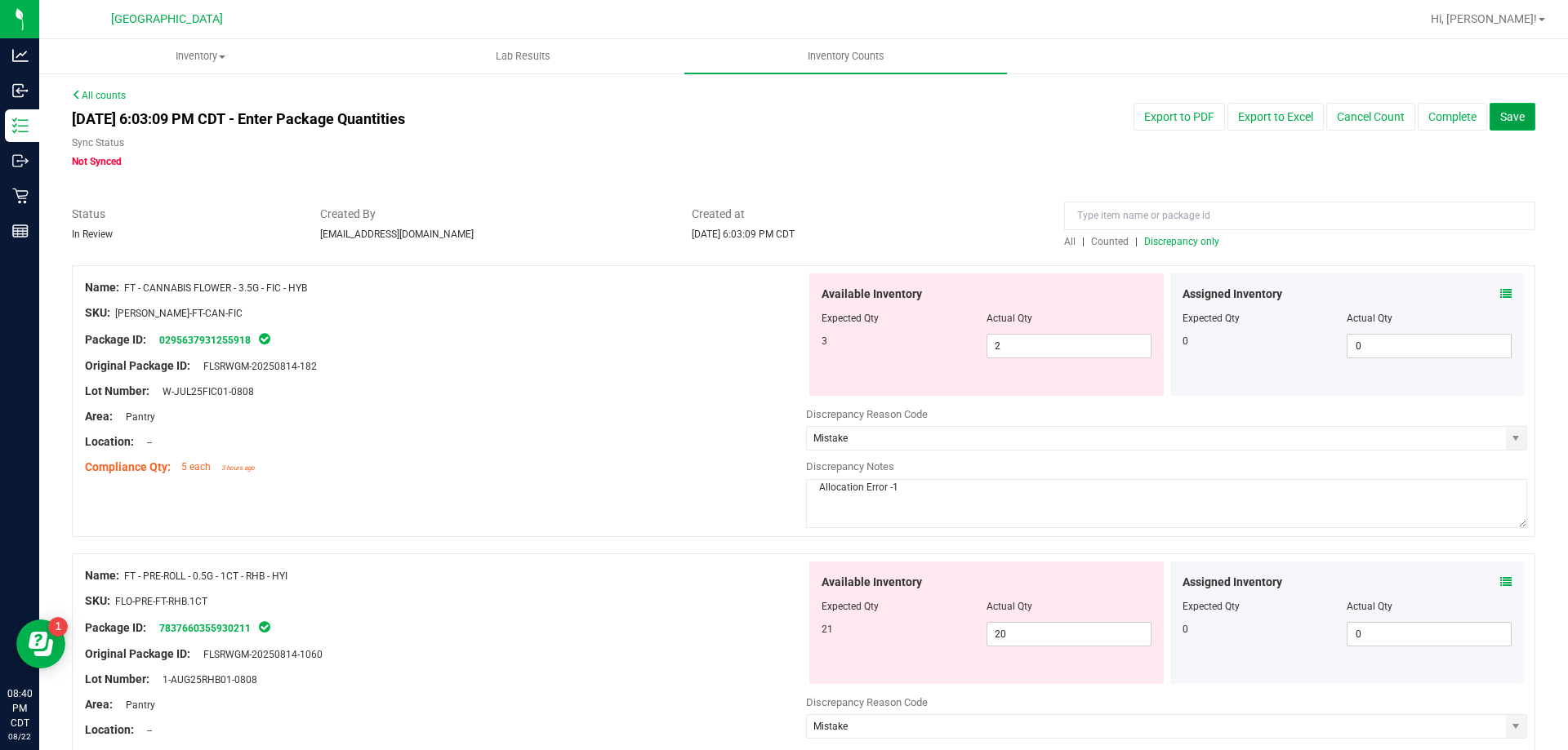
click at [1500, 119] on span "Save" at bounding box center [1513, 117] width 25 height 13
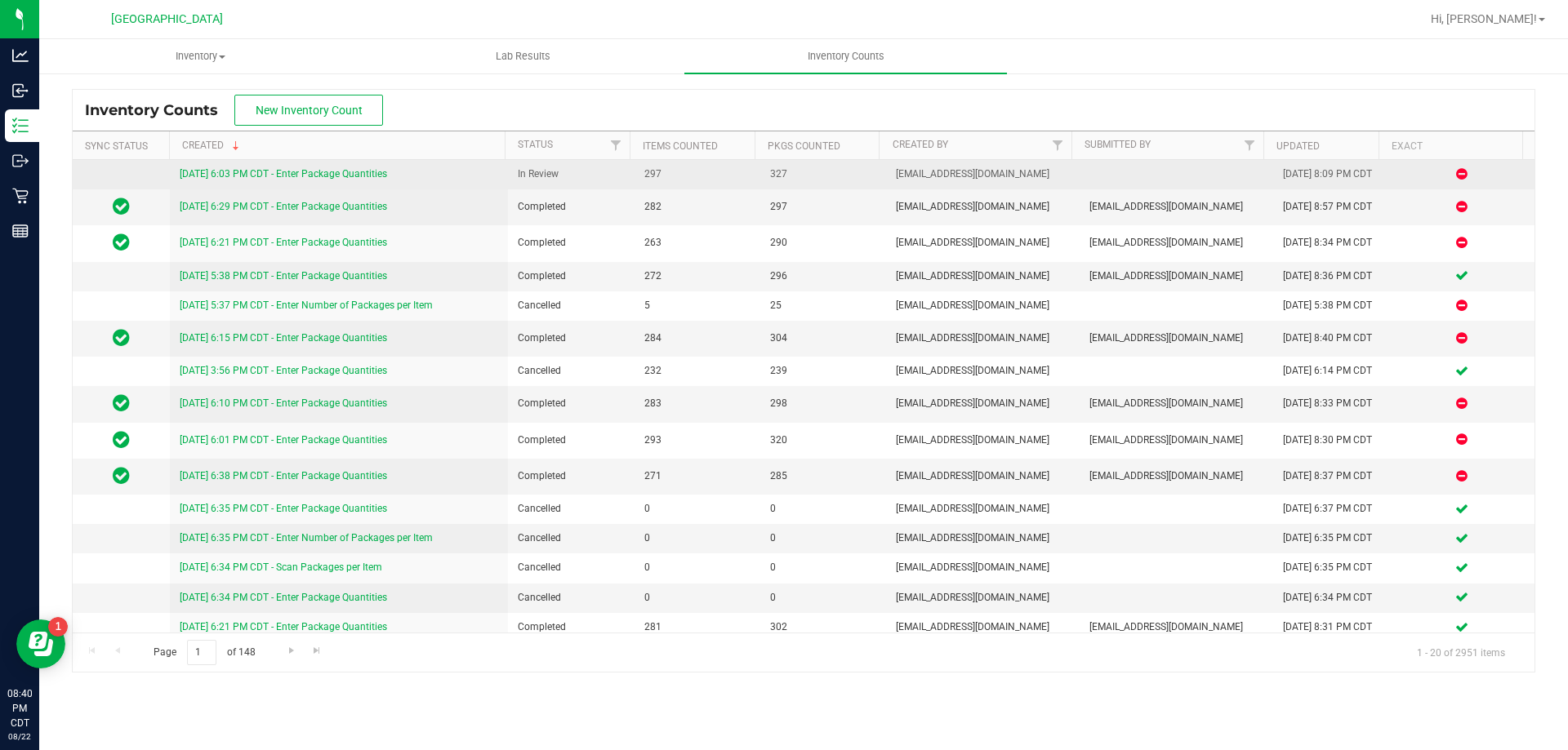
click at [336, 172] on link "[DATE] 6:03 PM CDT - Enter Package Quantities" at bounding box center [284, 174] width 208 height 11
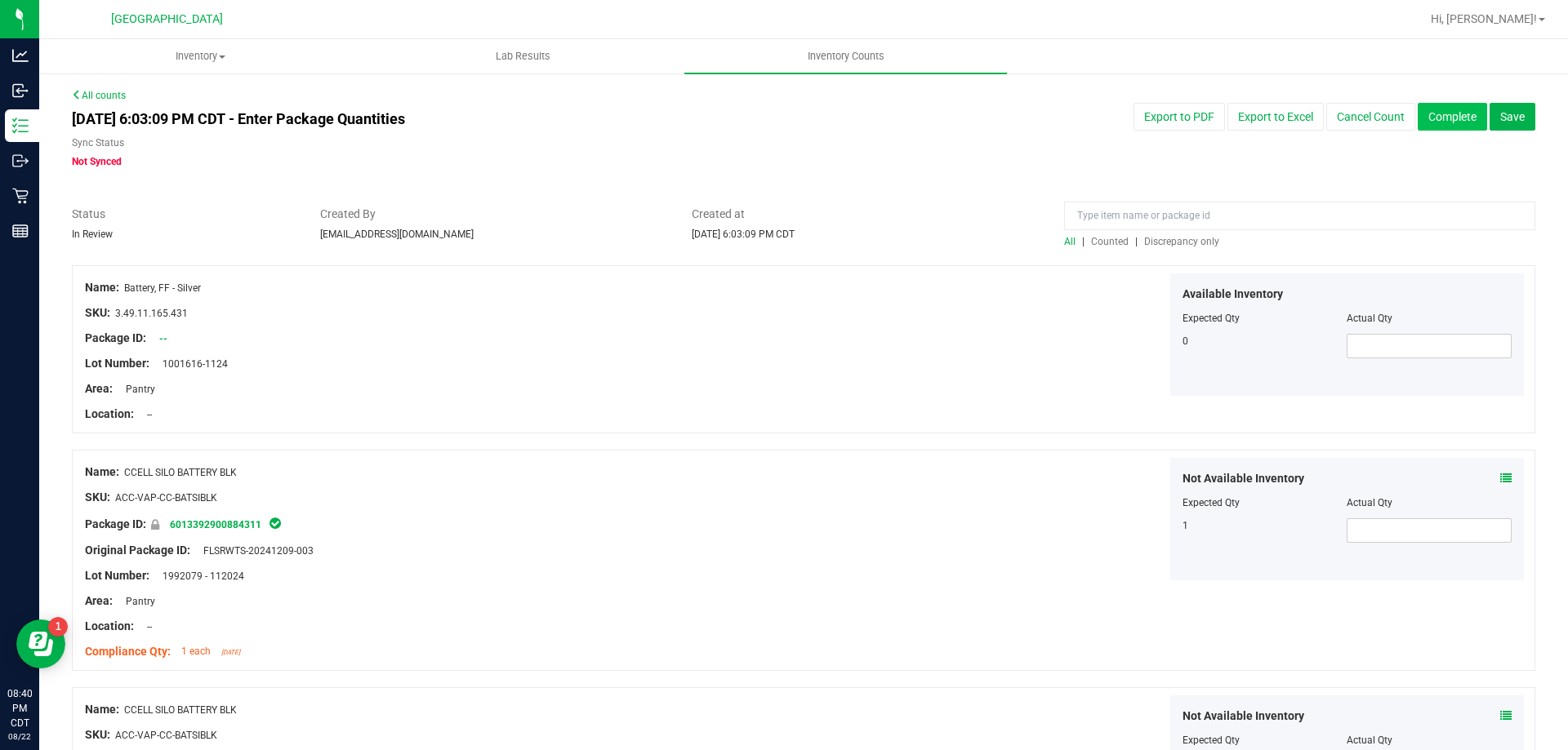
click at [1418, 118] on button "Complete" at bounding box center [1452, 116] width 69 height 28
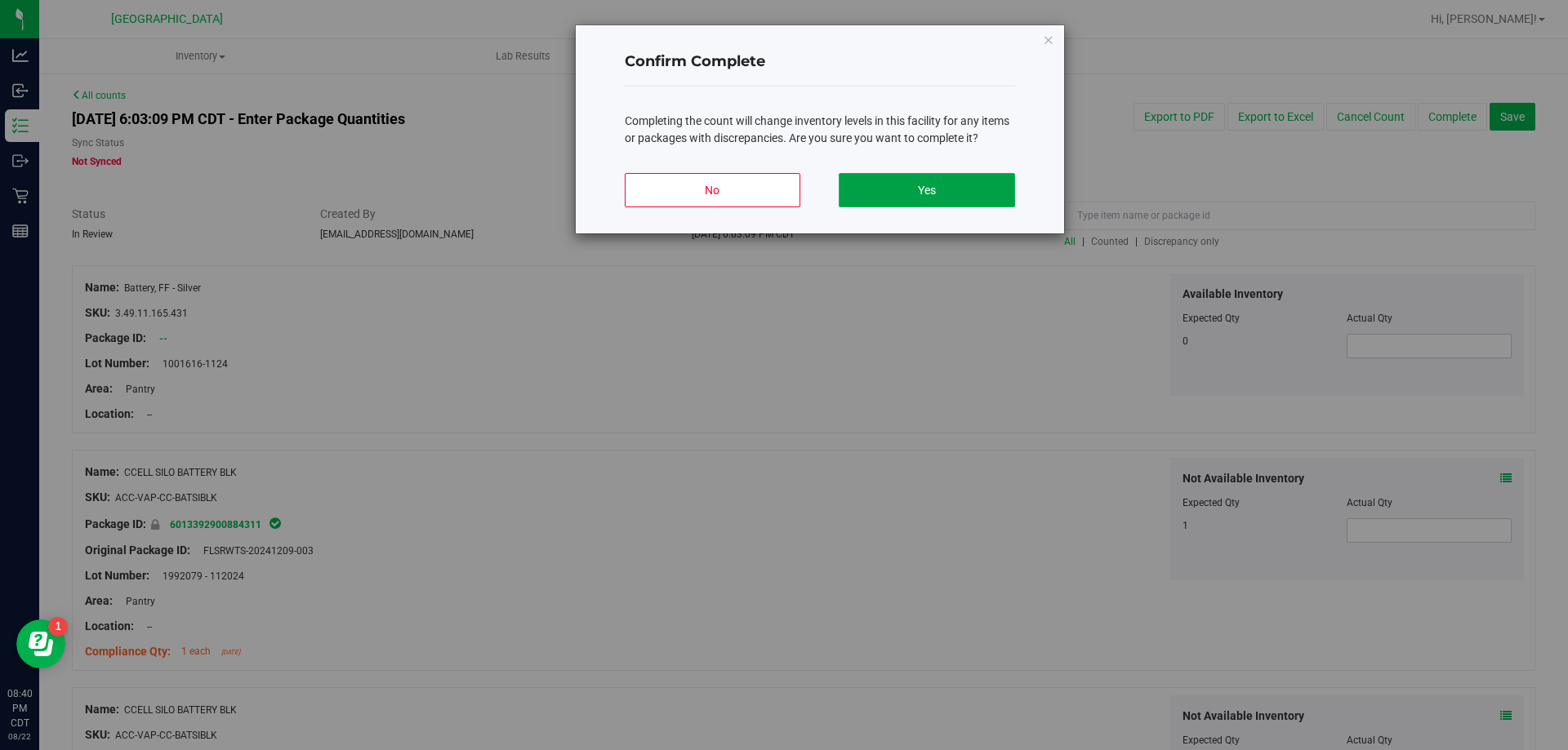
click at [890, 196] on button "Yes" at bounding box center [926, 190] width 175 height 34
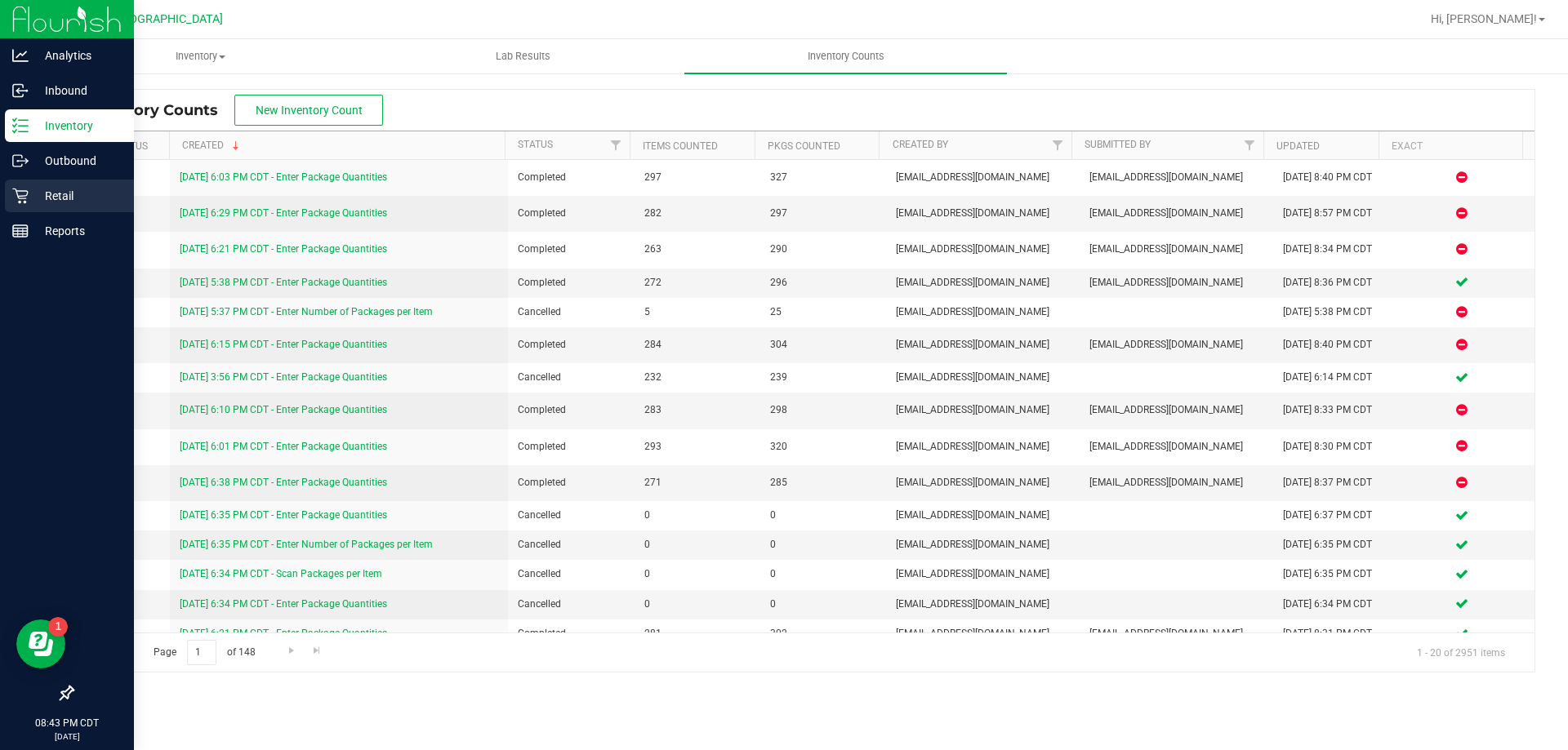
click at [48, 187] on p "Retail" at bounding box center [77, 196] width 98 height 20
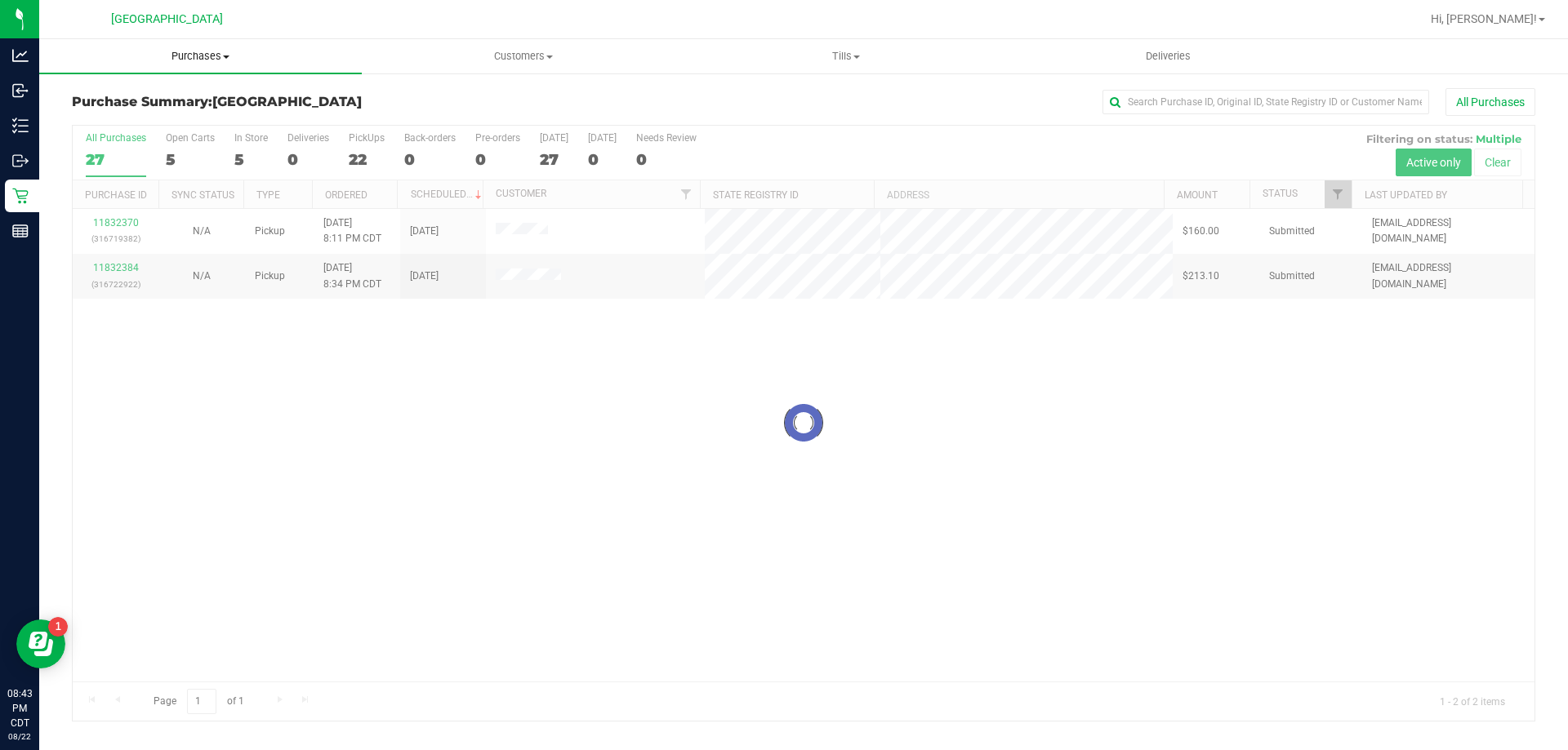
click at [204, 63] on span "Purchases" at bounding box center [200, 55] width 323 height 14
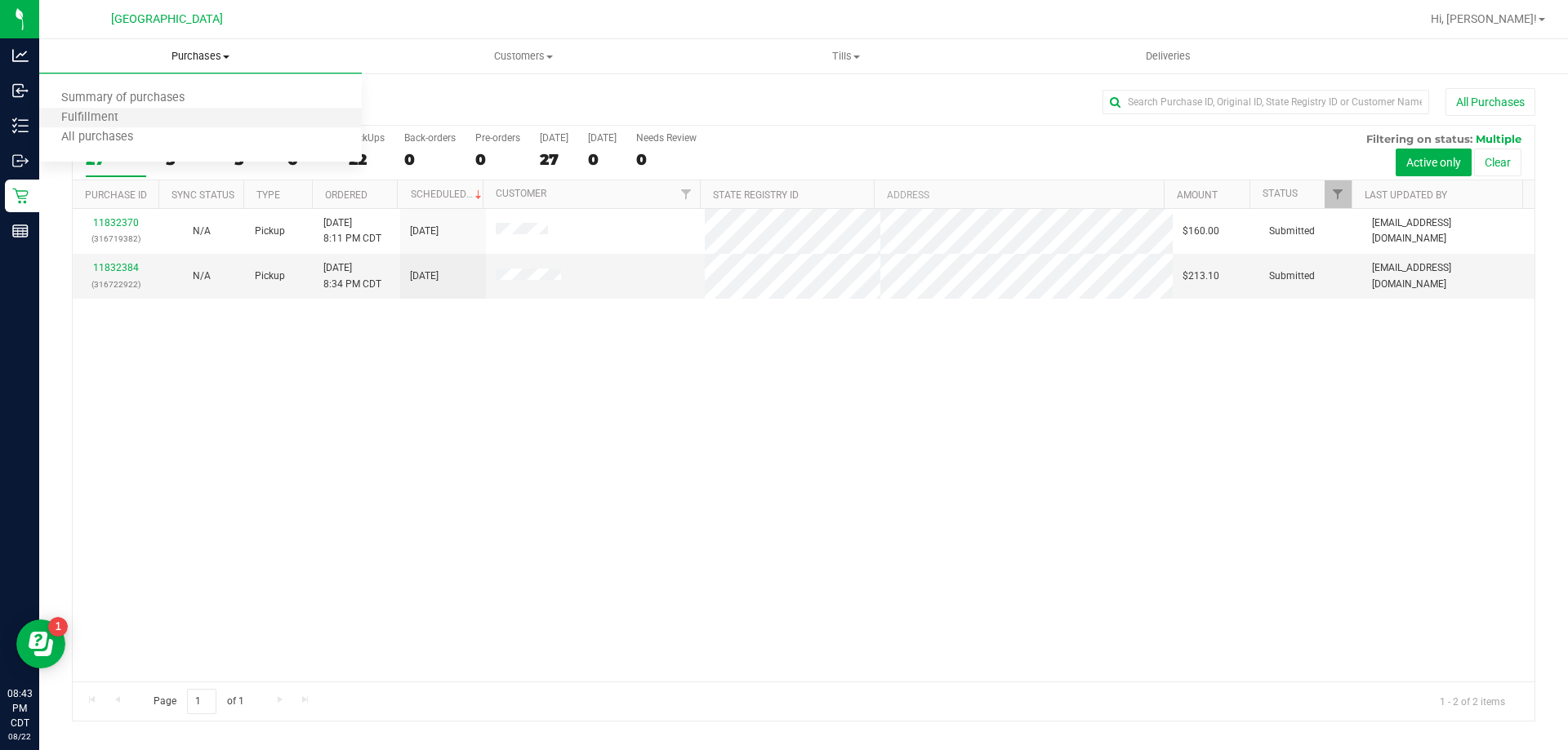
click at [149, 119] on li "Fulfillment" at bounding box center [200, 118] width 323 height 20
